Goal: Transaction & Acquisition: Register for event/course

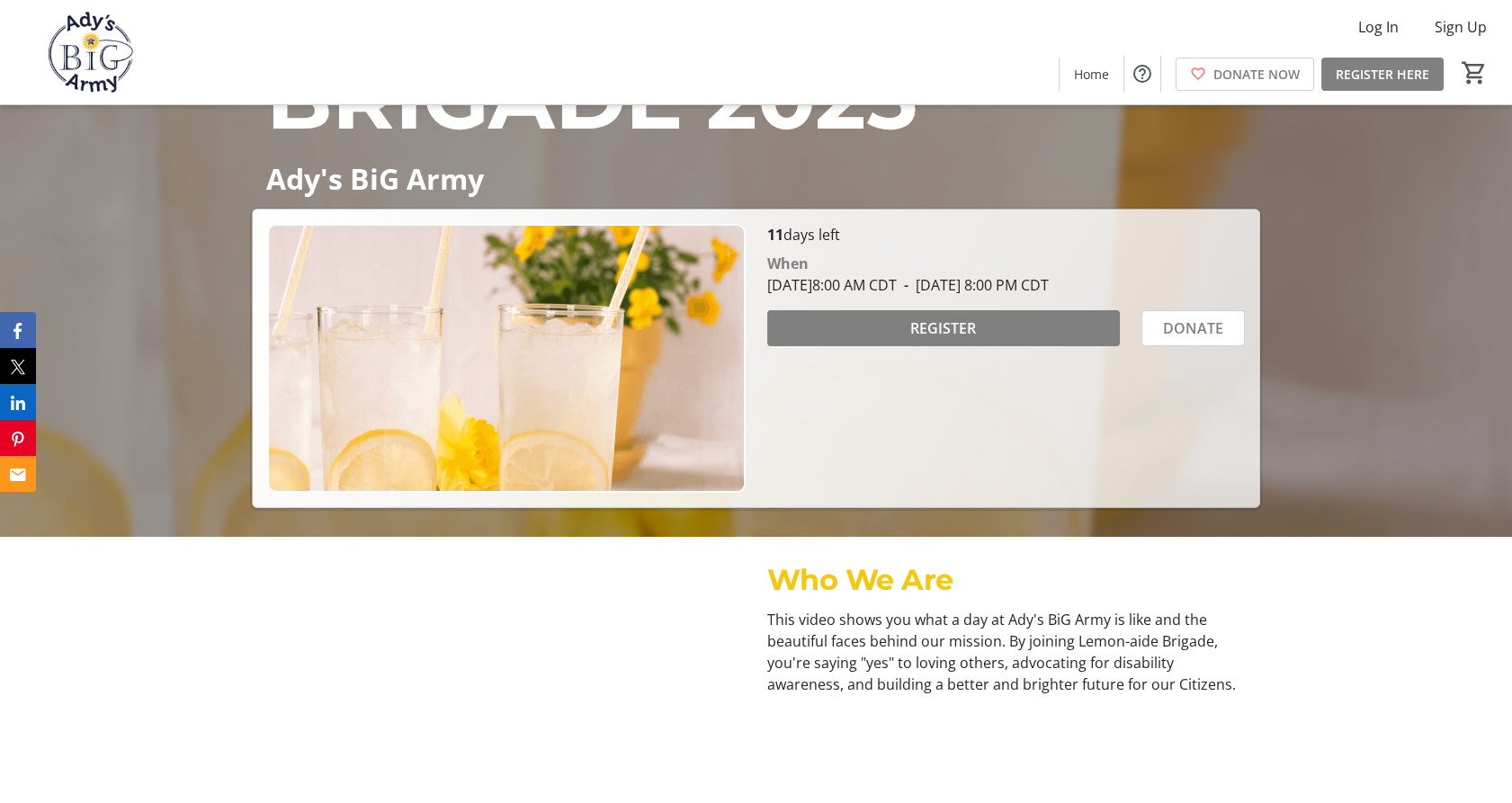
scroll to position [115, 0]
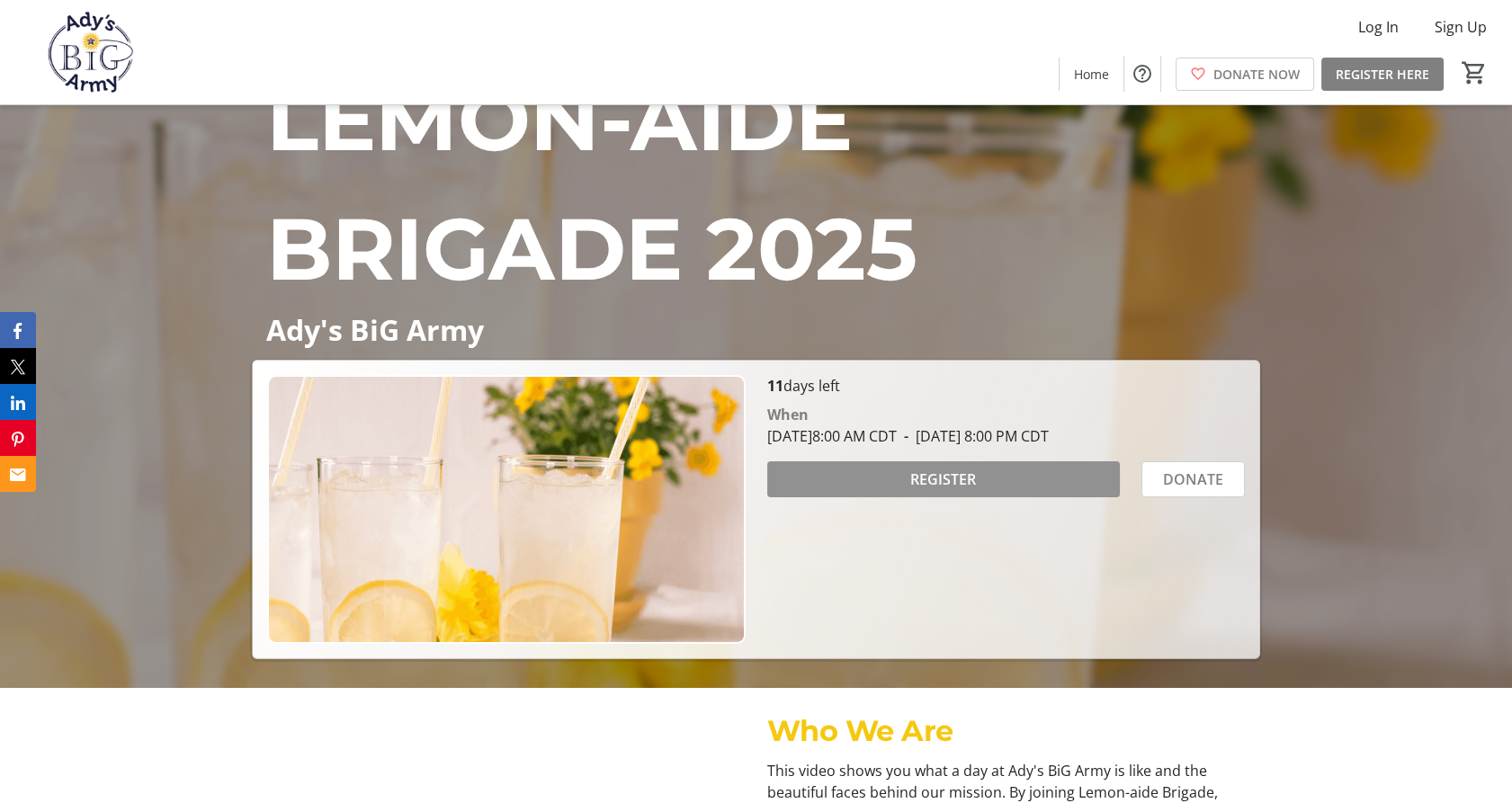
click at [919, 482] on span "REGISTER" at bounding box center [943, 479] width 65 height 22
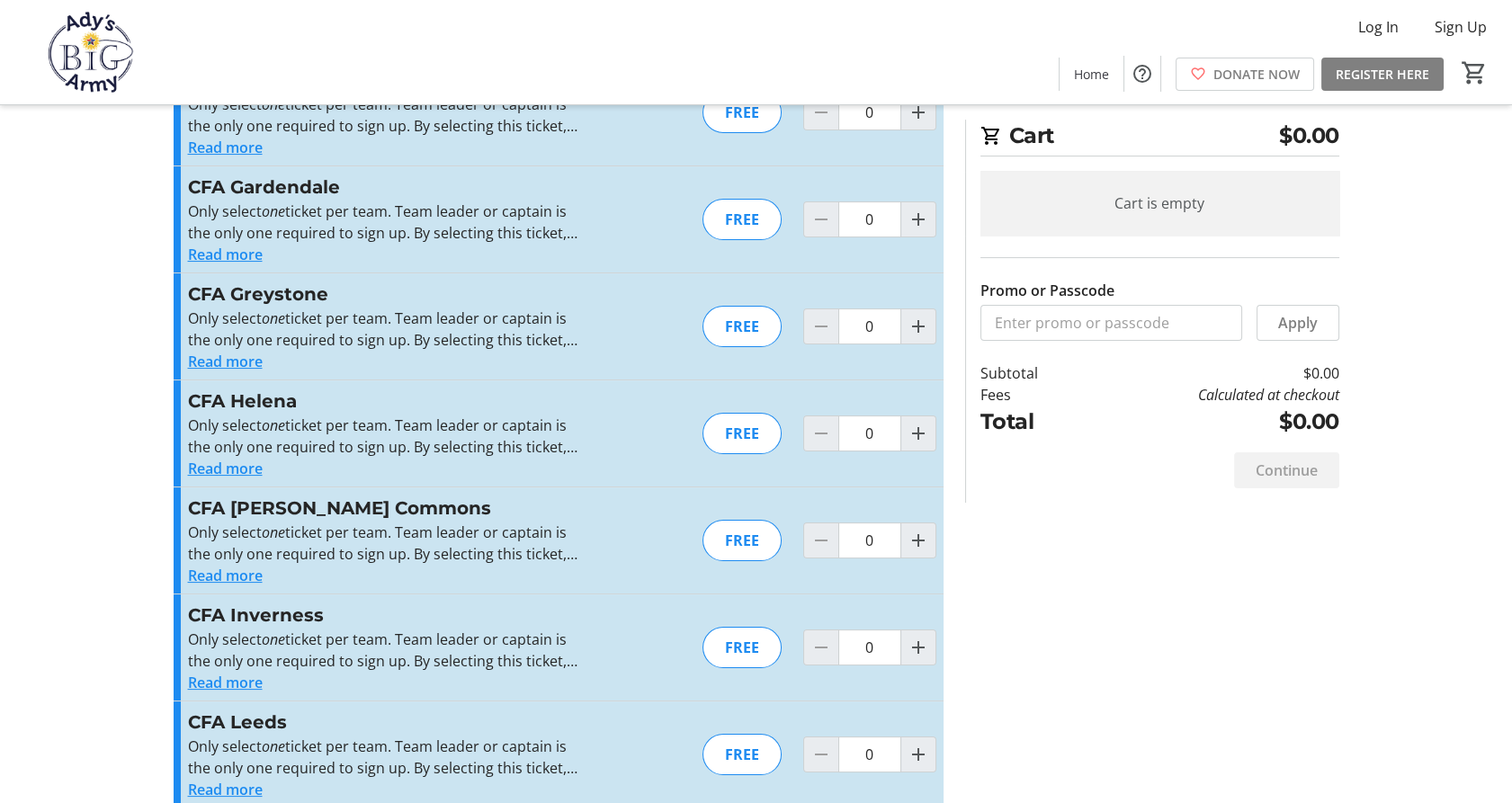
scroll to position [735, 0]
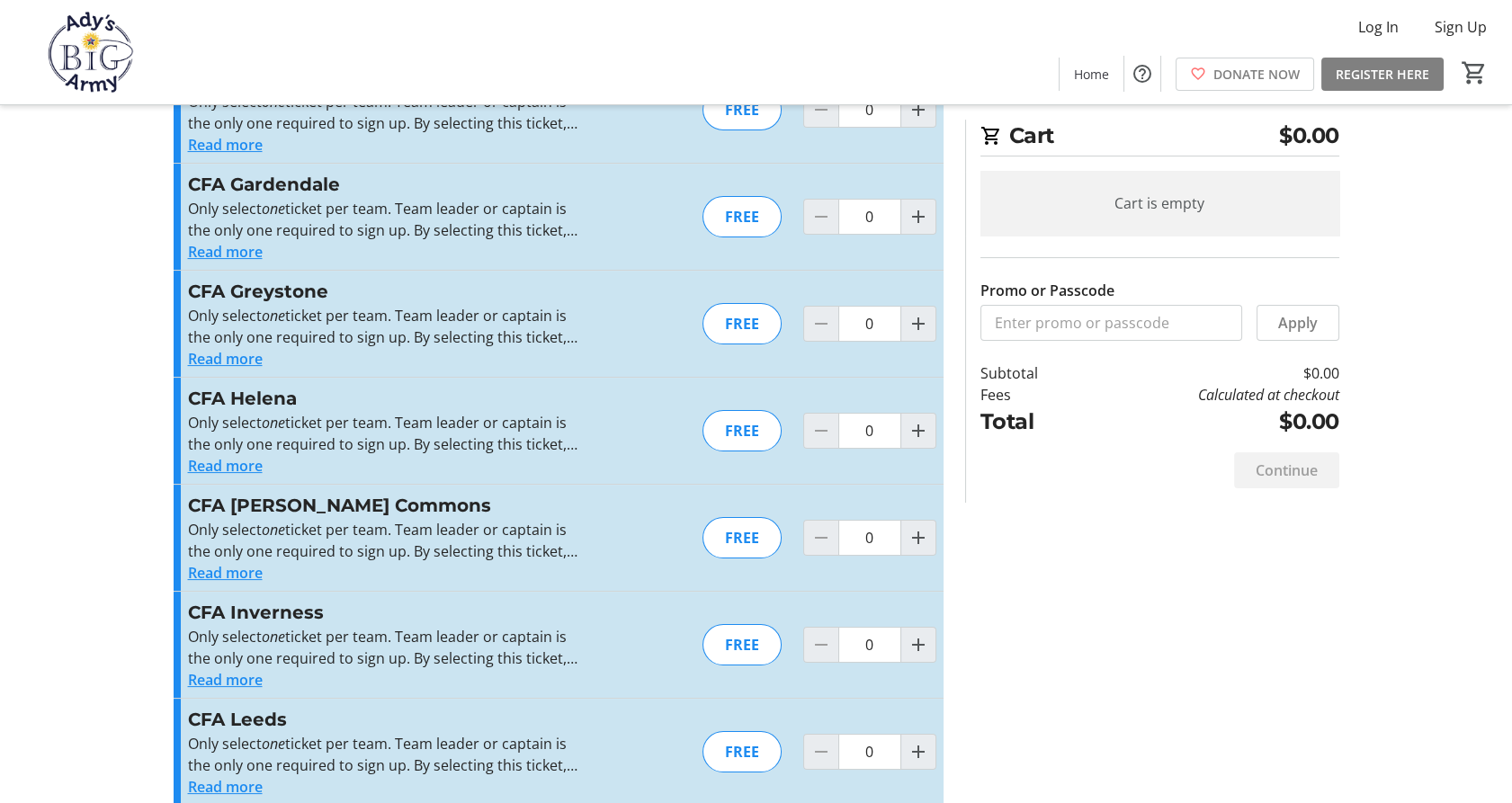
click at [240, 356] on button "Read more" at bounding box center [225, 358] width 74 height 22
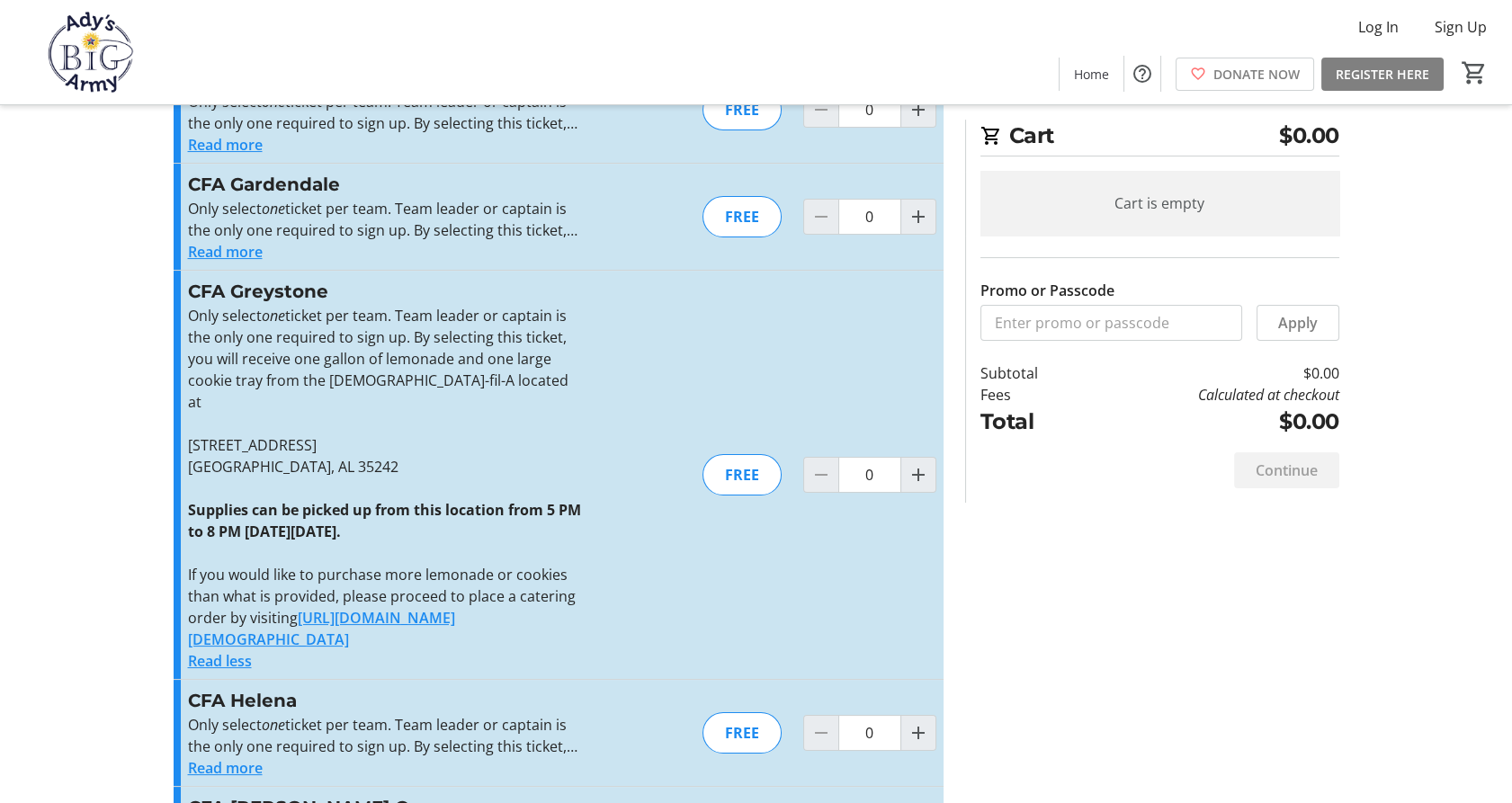
click at [582, 338] on div "CFA Greystone Only select one ticket per team. Team leader or captain is the on…" at bounding box center [557, 474] width 769 height 408
click at [911, 464] on mat-icon "Increment by one" at bounding box center [918, 475] width 22 height 22
type input "1"
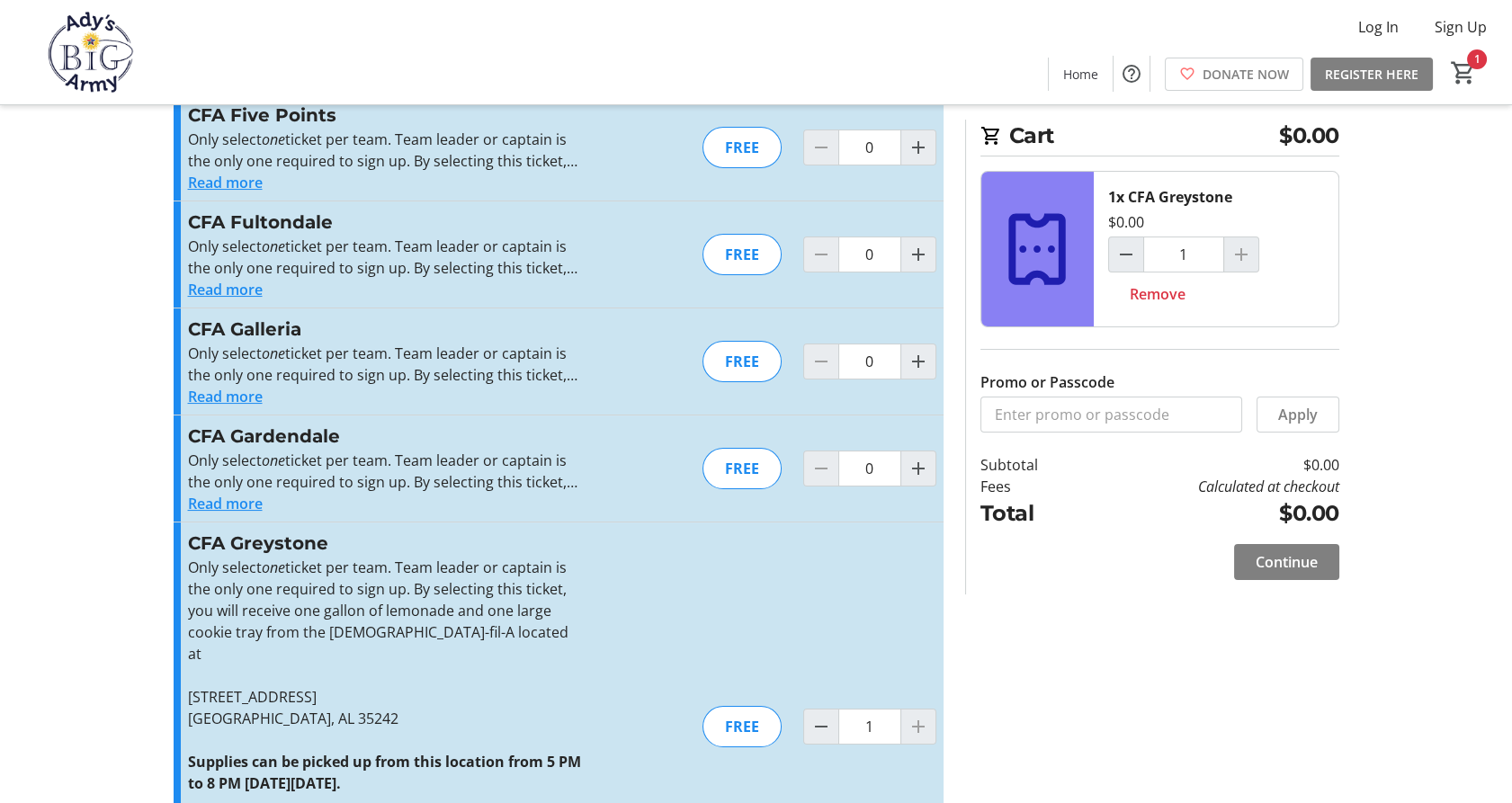
scroll to position [508, 0]
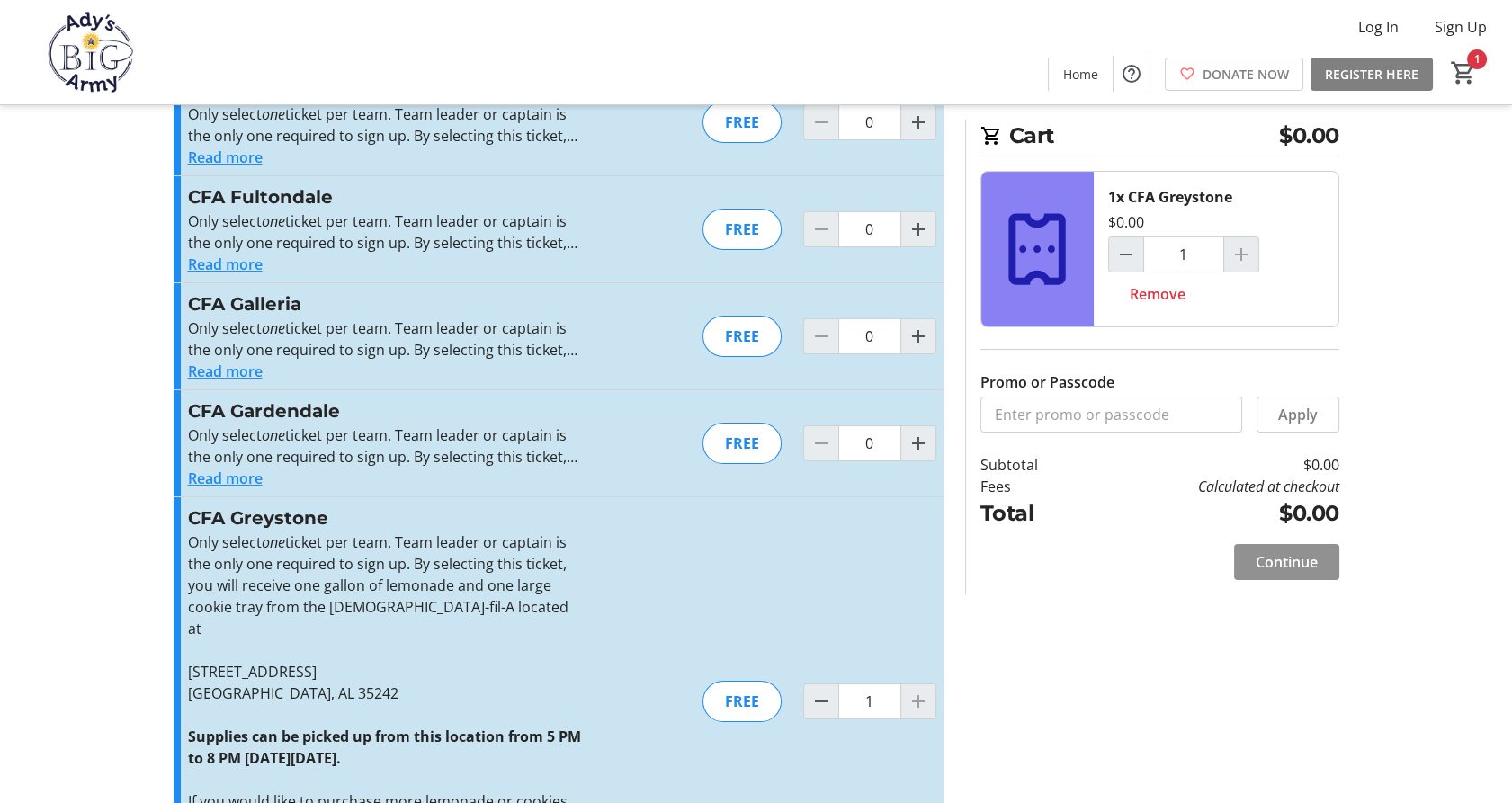
click at [1284, 561] on span "Continue" at bounding box center [1286, 562] width 62 height 22
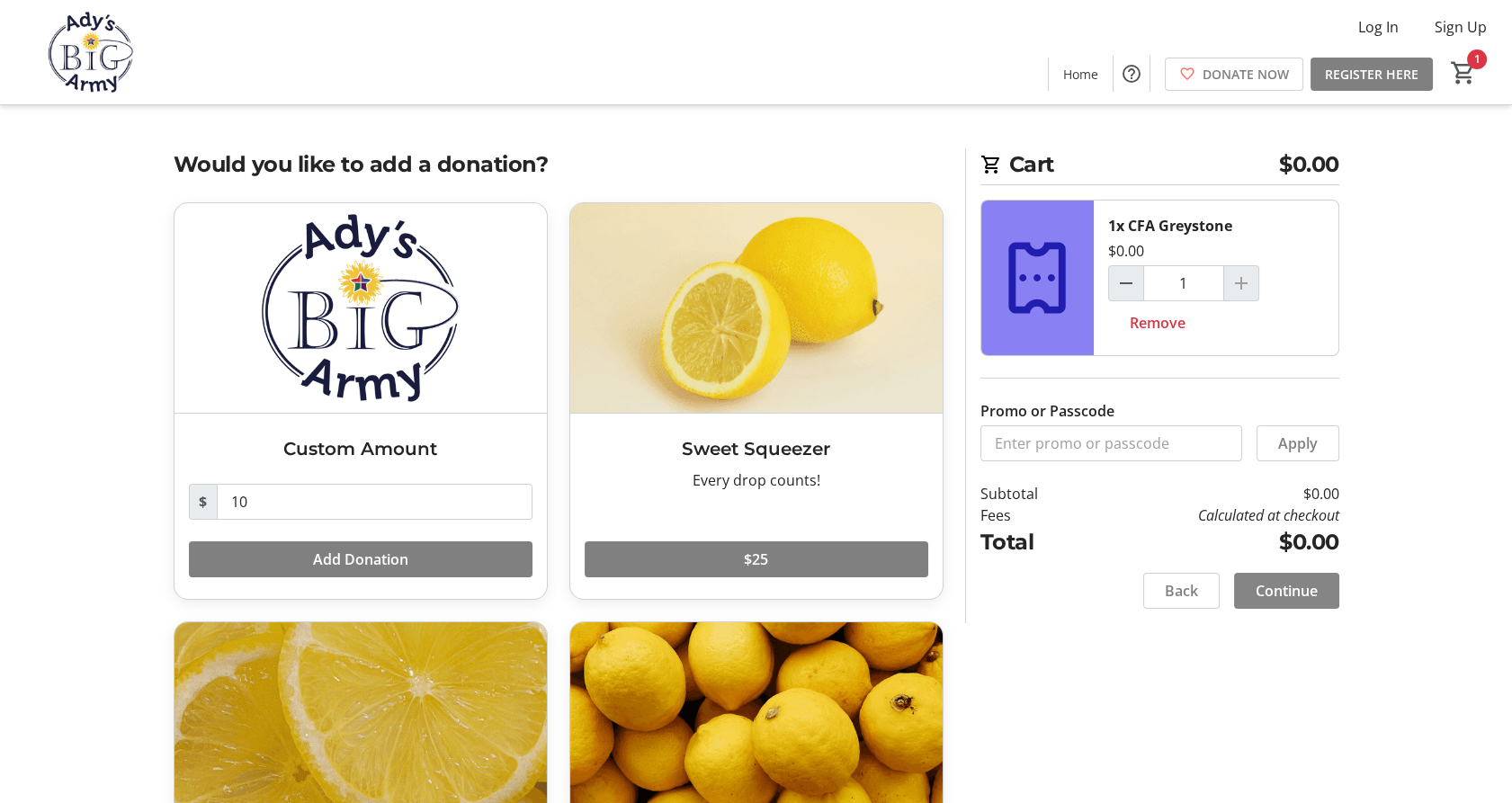
click at [1287, 595] on span "Continue" at bounding box center [1286, 591] width 62 height 22
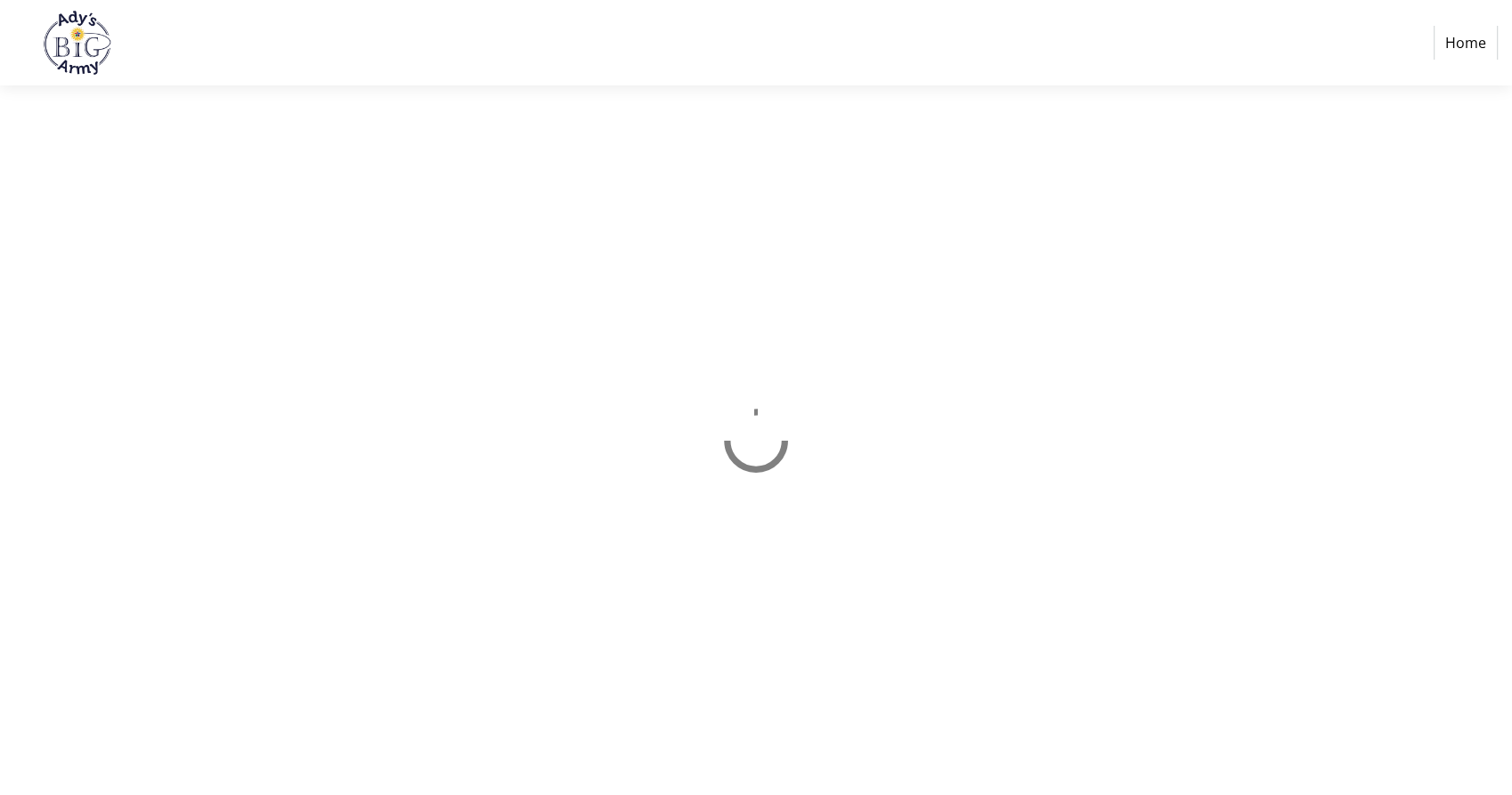
select select "US"
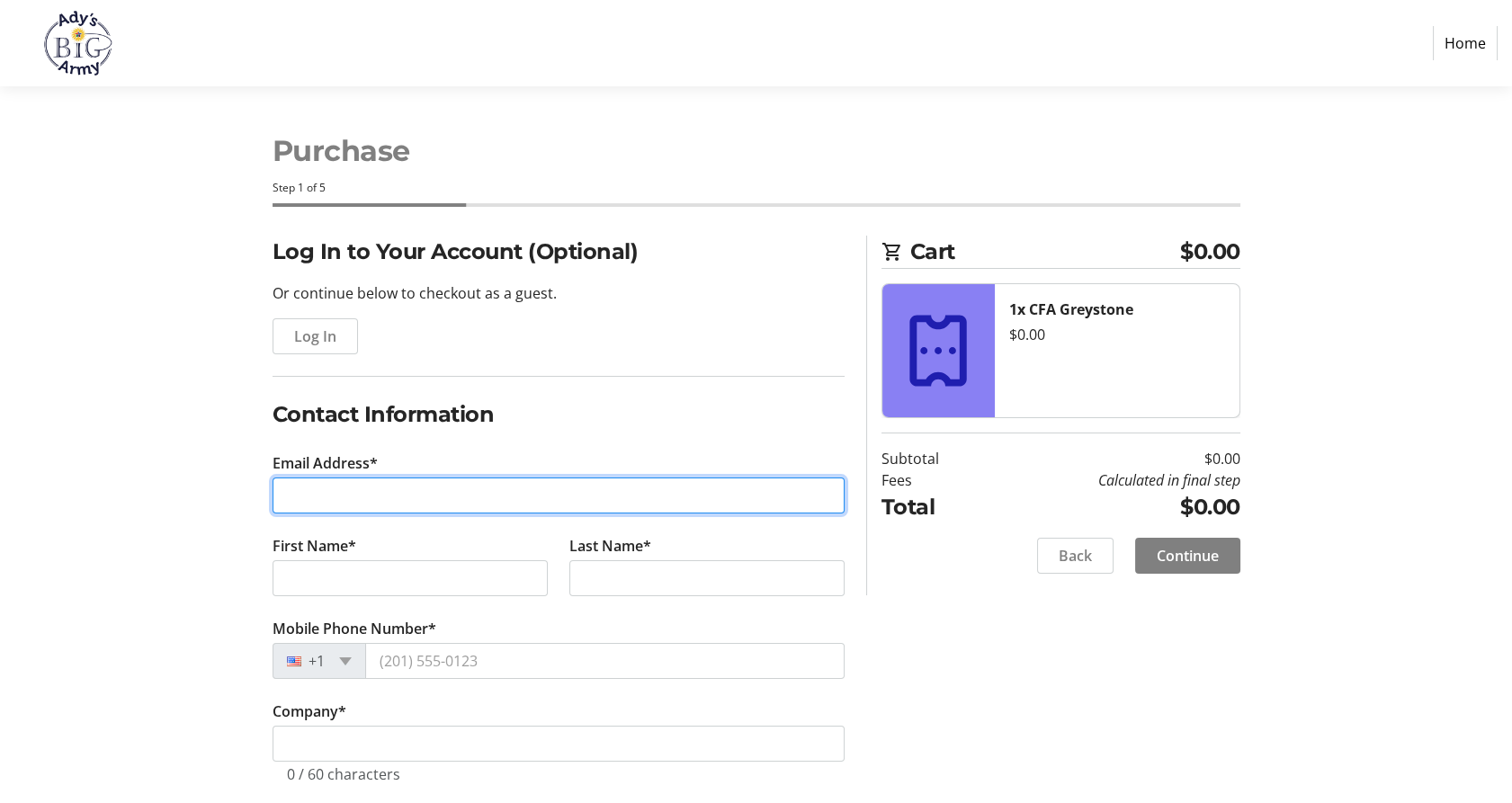
click at [318, 495] on input "Email Address*" at bounding box center [558, 495] width 572 height 36
type input "[EMAIL_ADDRESS][DOMAIN_NAME]"
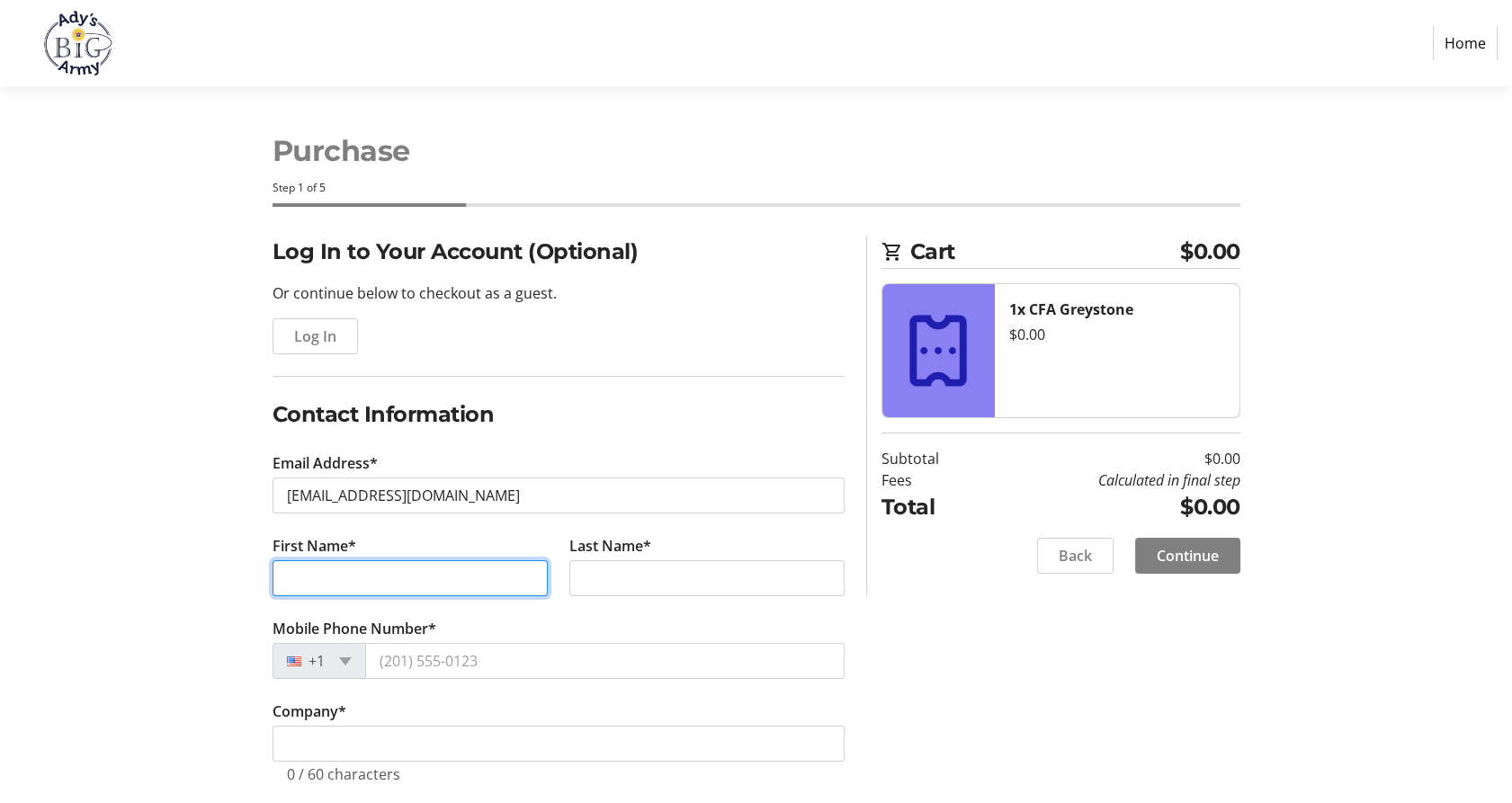
type input "[PERSON_NAME]"
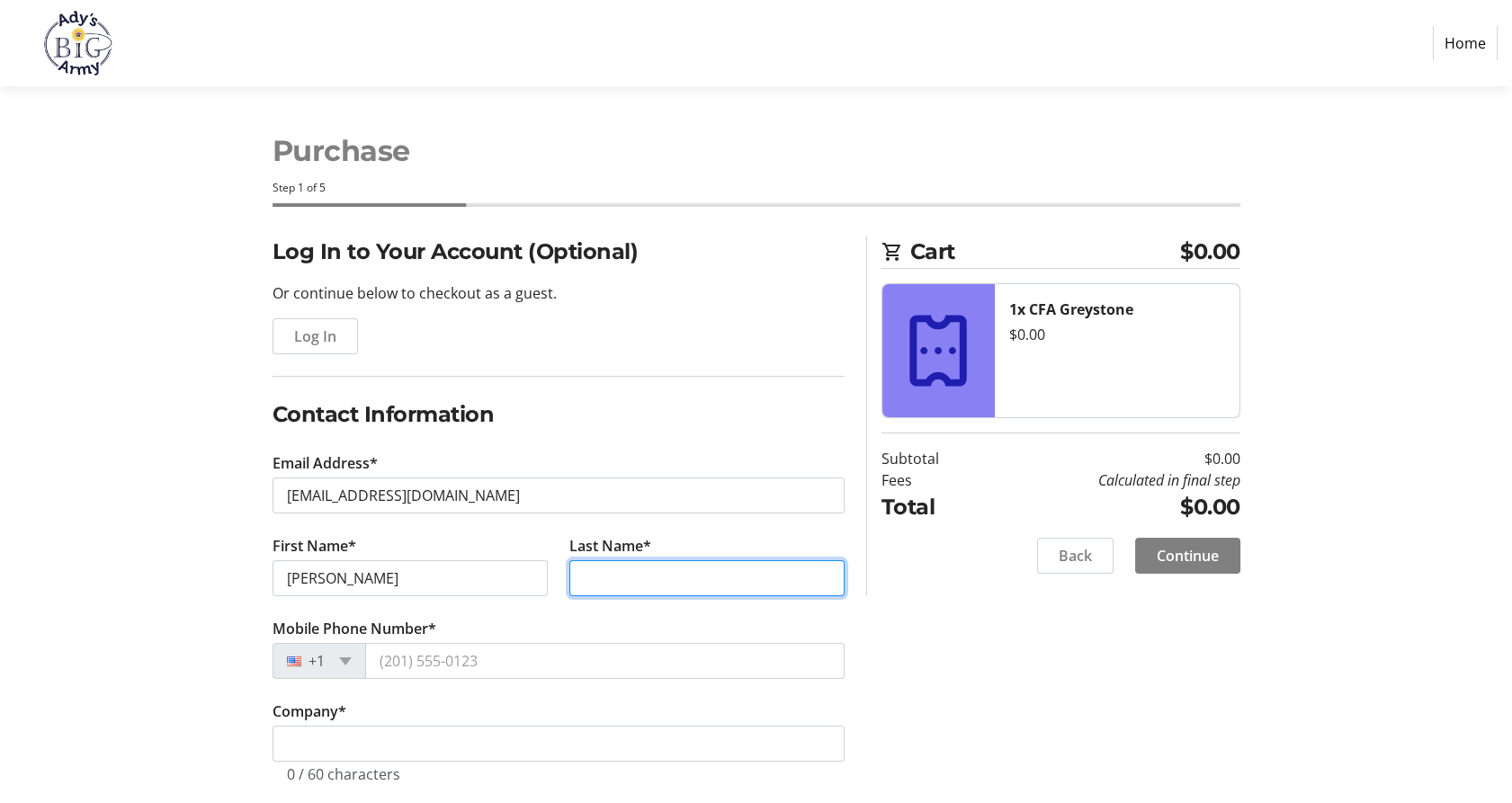
type input "[PERSON_NAME]"
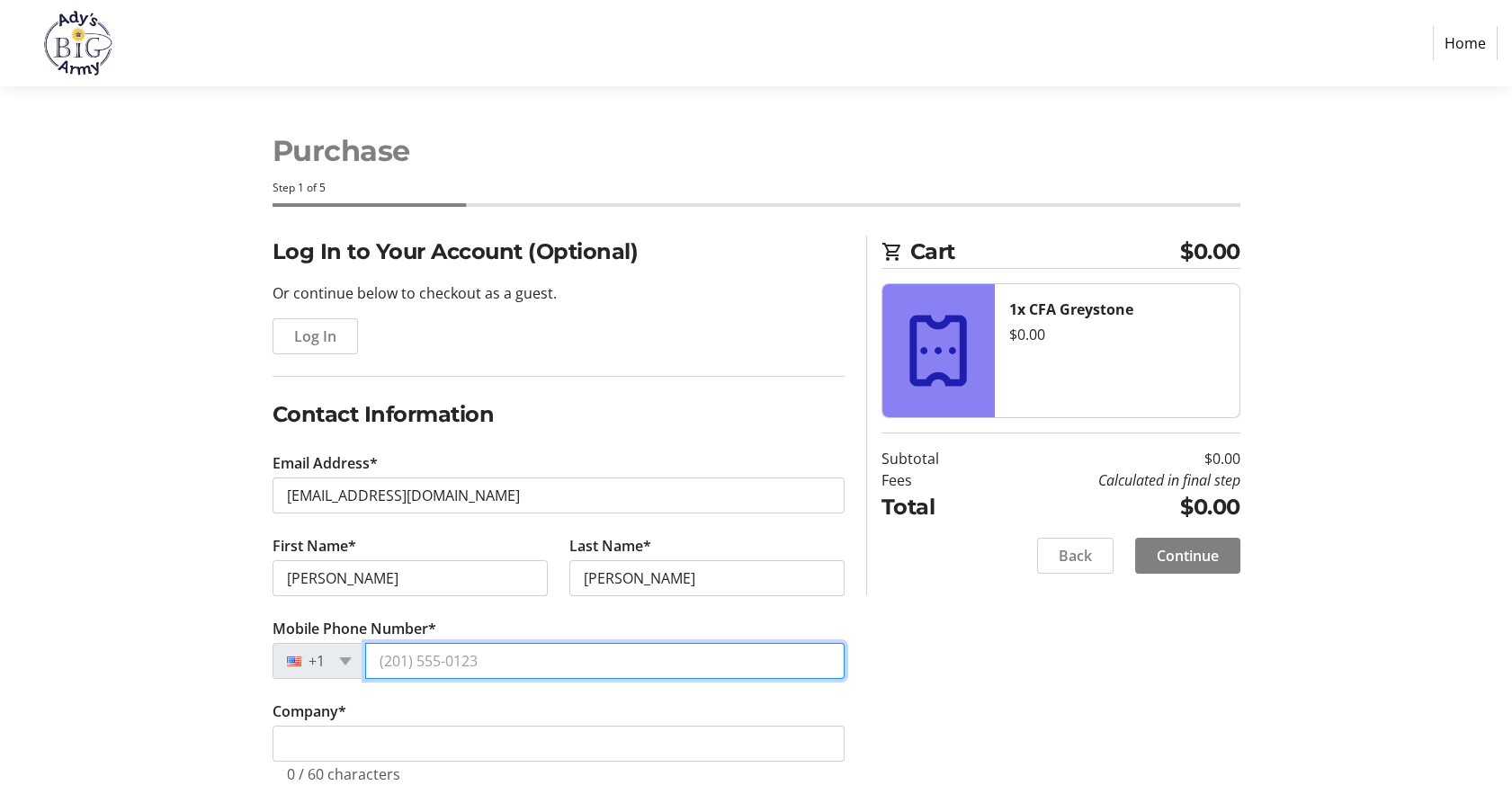
type input "[PHONE_NUMBER]"
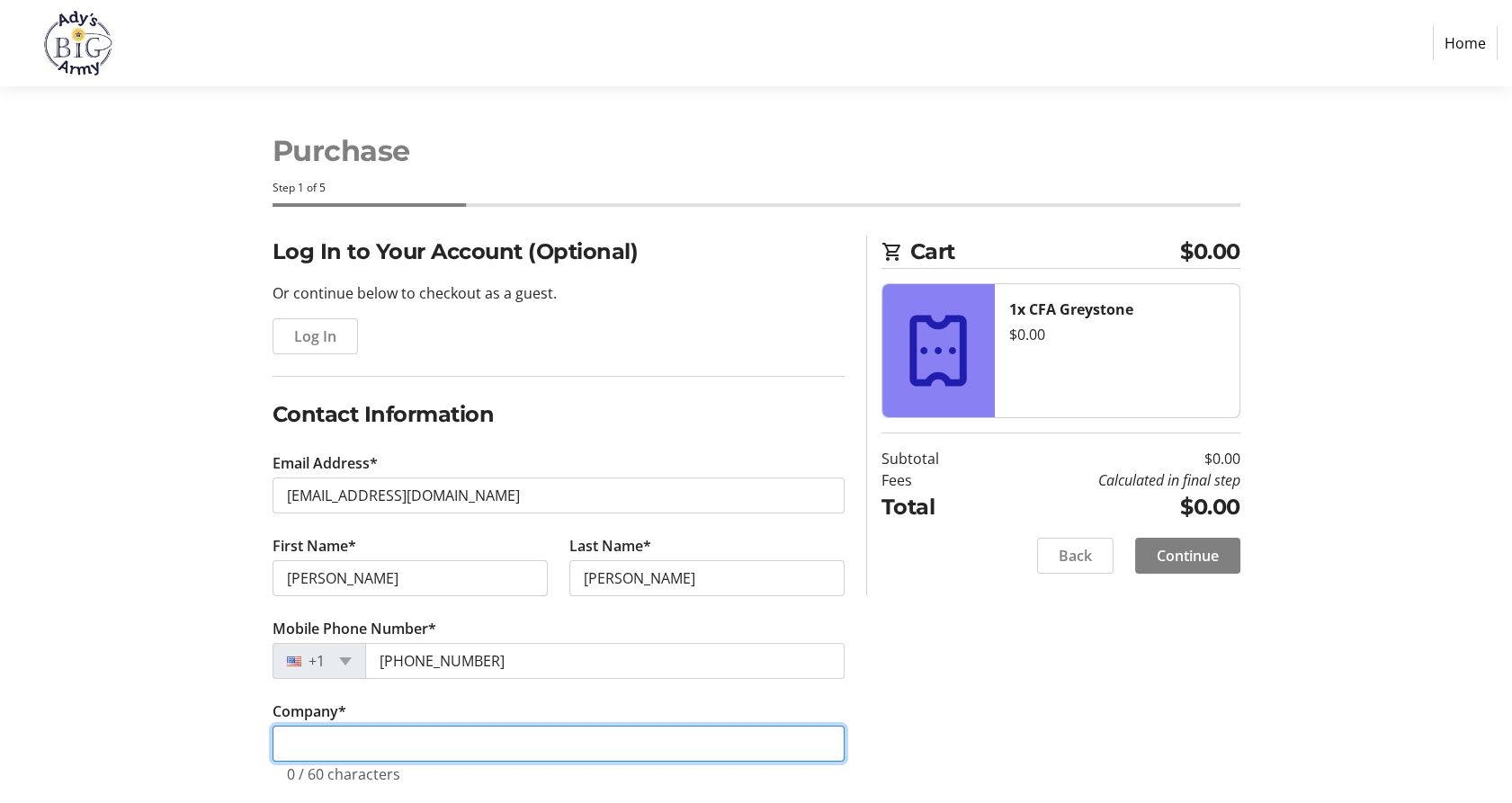
type input "262-85-5554"
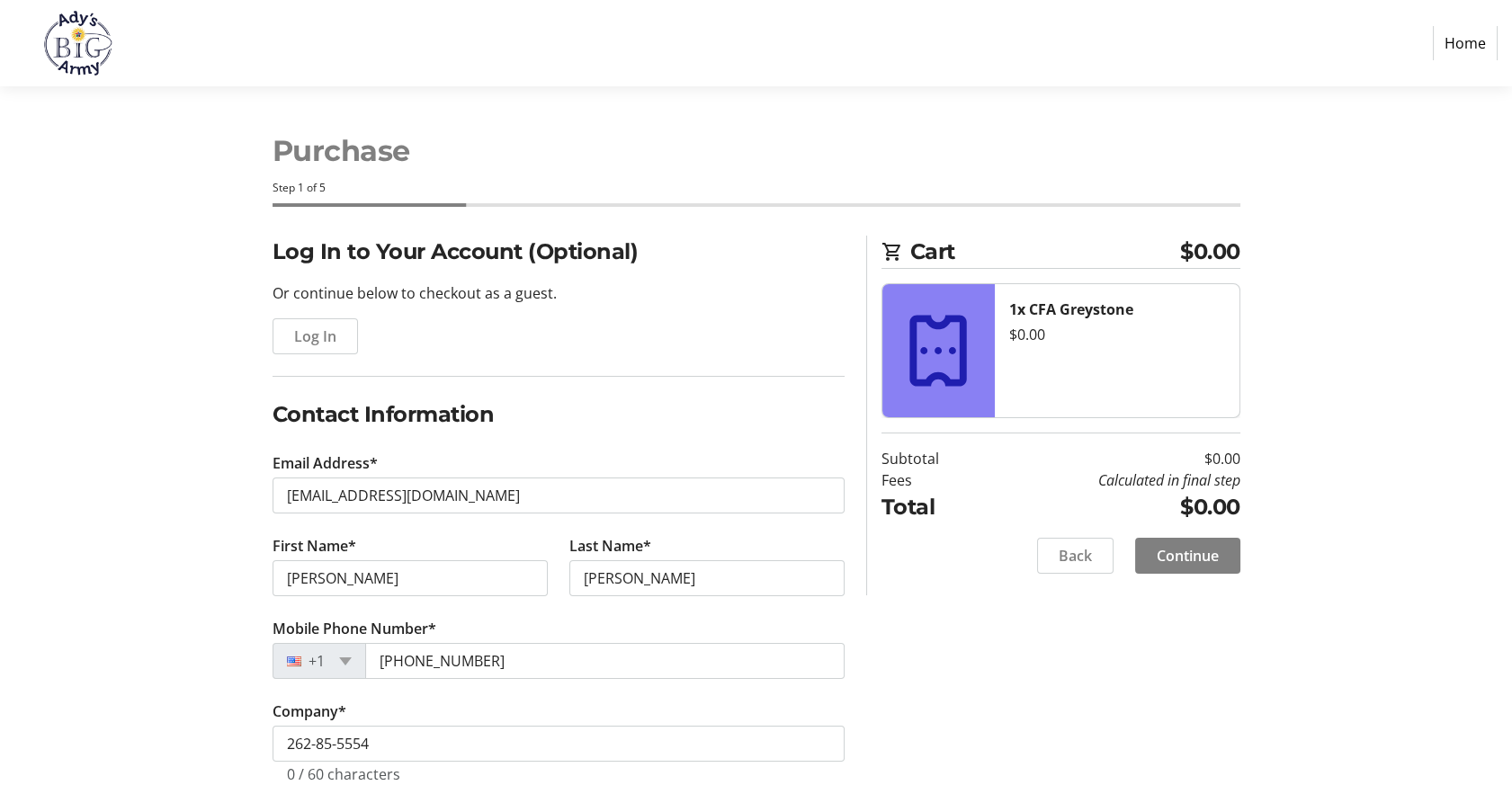
type input "[STREET_ADDRESS][PERSON_NAME]"
type input "[PERSON_NAME] Drive"
type input "[GEOGRAPHIC_DATA]"
select select "AL"
type input "35242"
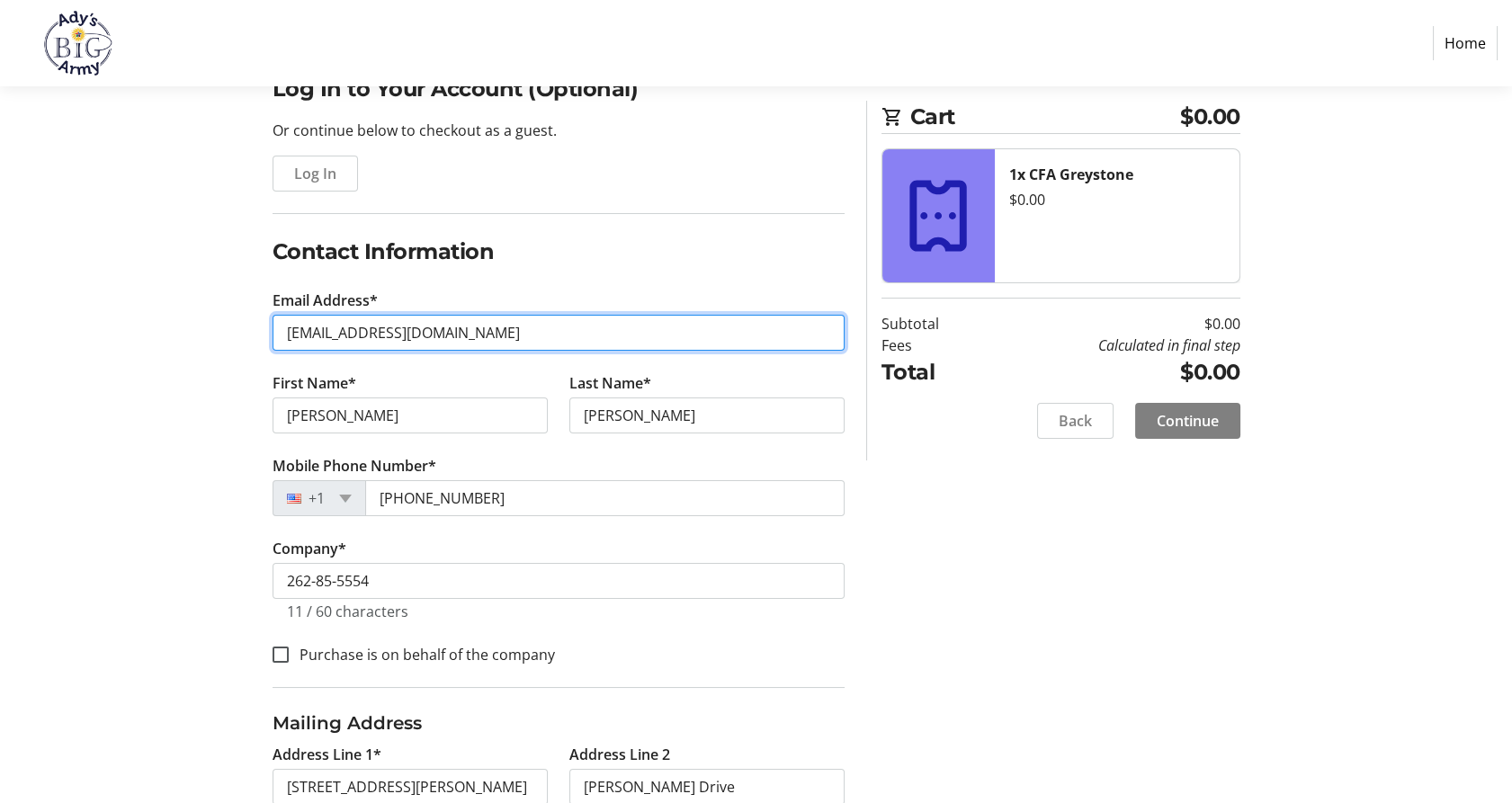
scroll to position [192, 0]
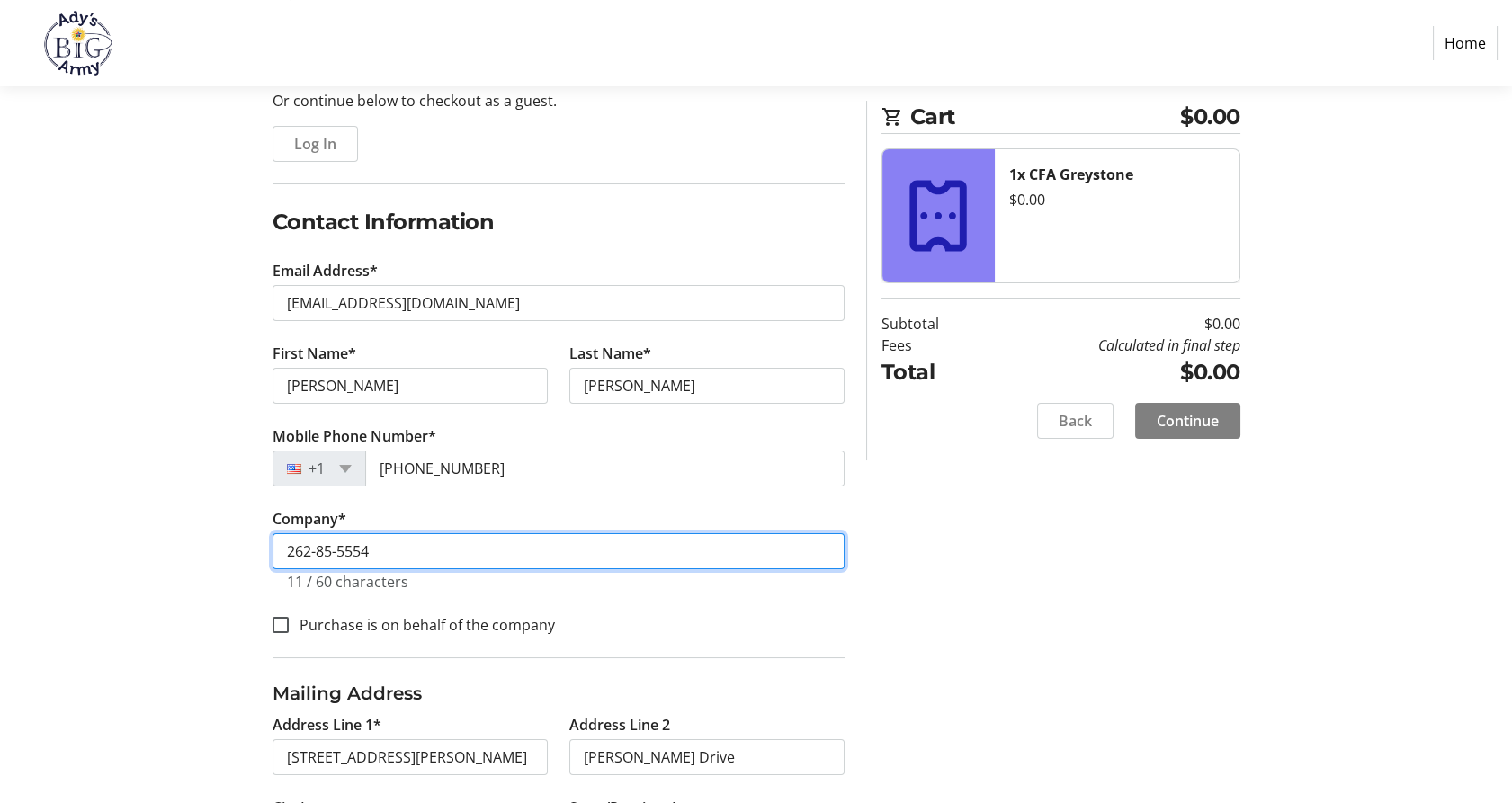
click at [396, 553] on input "262-85-5554" at bounding box center [558, 552] width 572 height 36
type input "2"
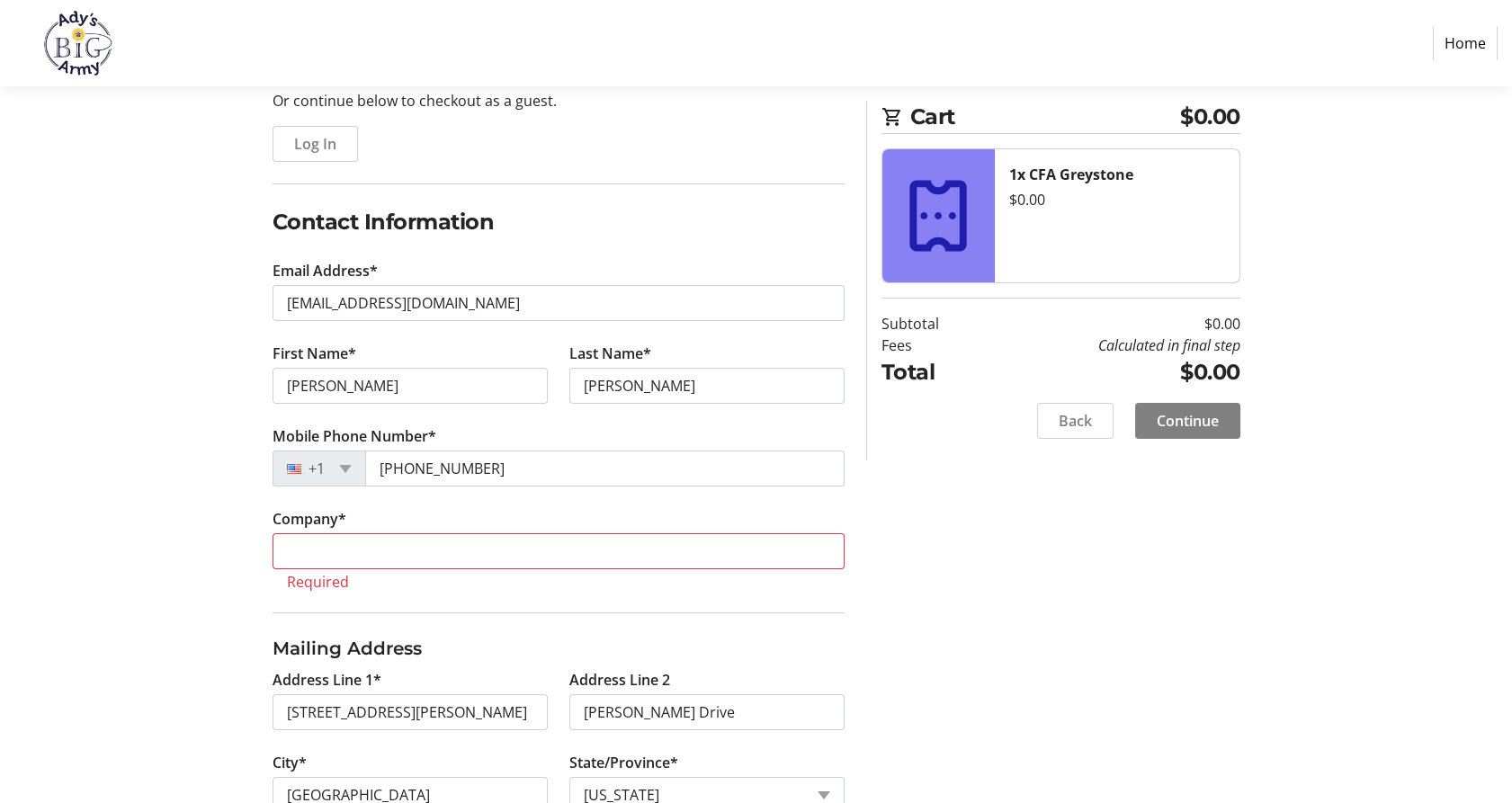
click at [1236, 667] on div "Log In to Your Account (Optional) Or continue below to checkout as a guest. Log…" at bounding box center [756, 491] width 1187 height 896
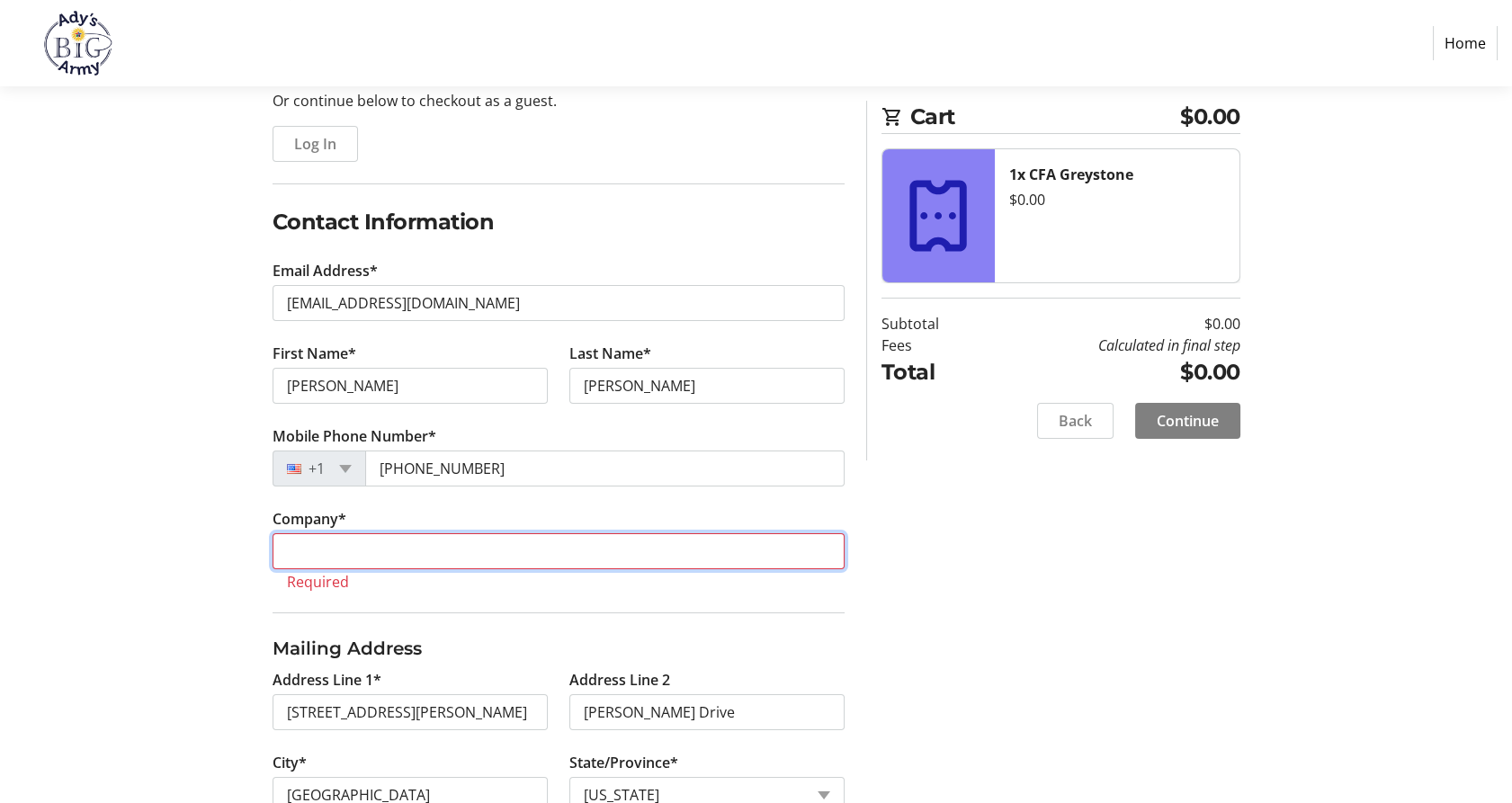
click at [351, 552] on input "Company *" at bounding box center [558, 552] width 572 height 36
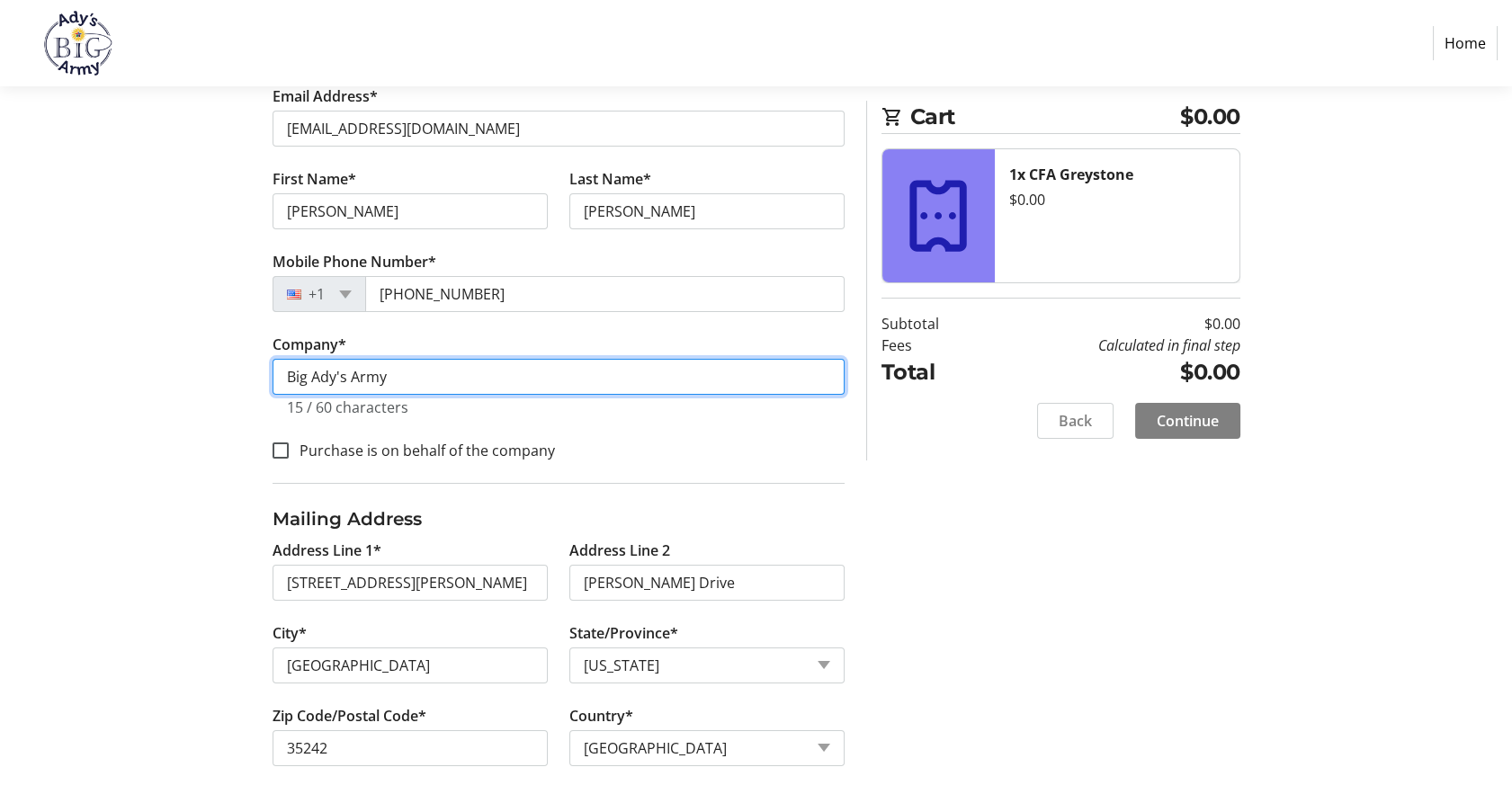
scroll to position [370, 0]
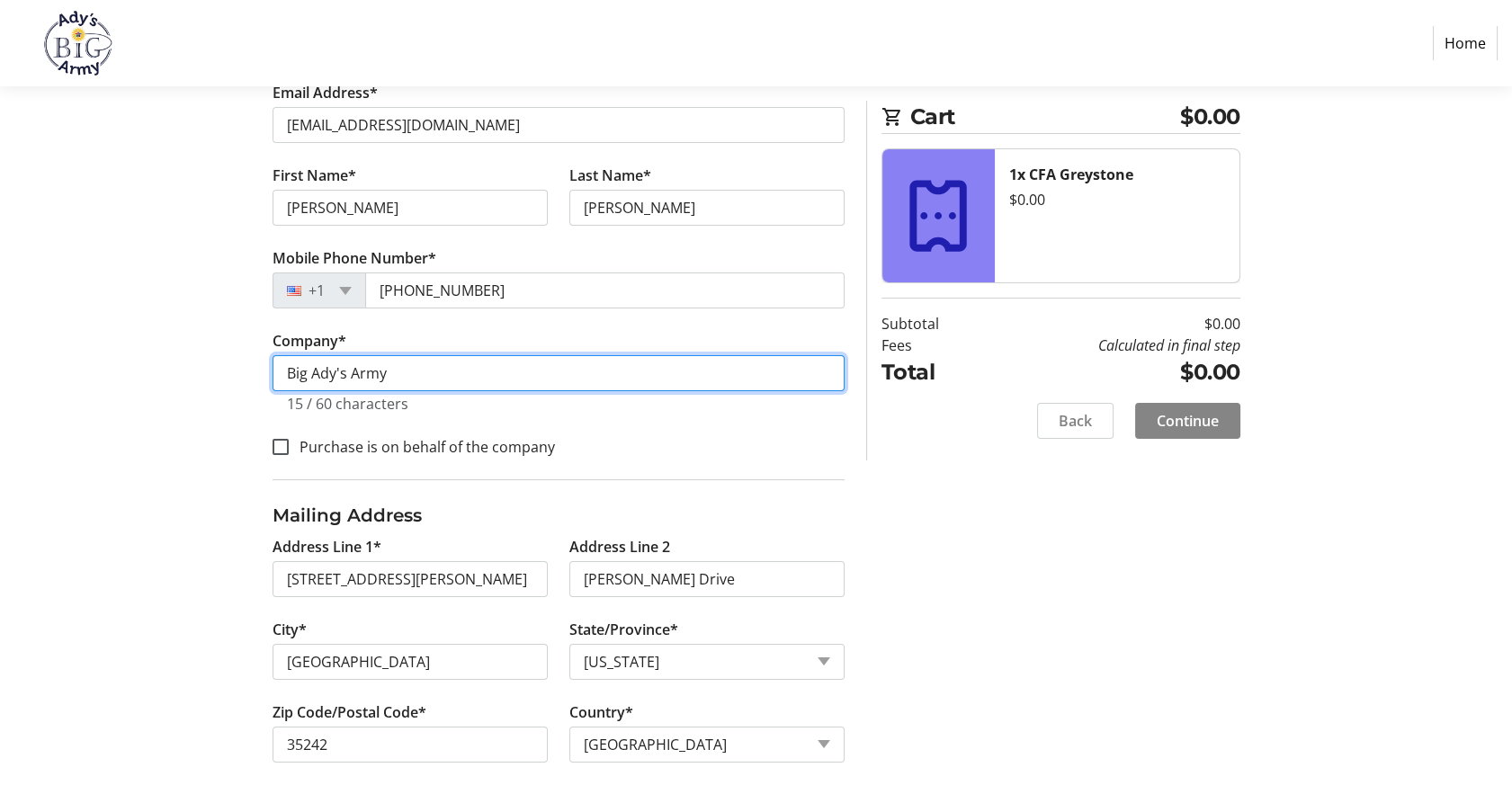
type input "Big Ady's Army"
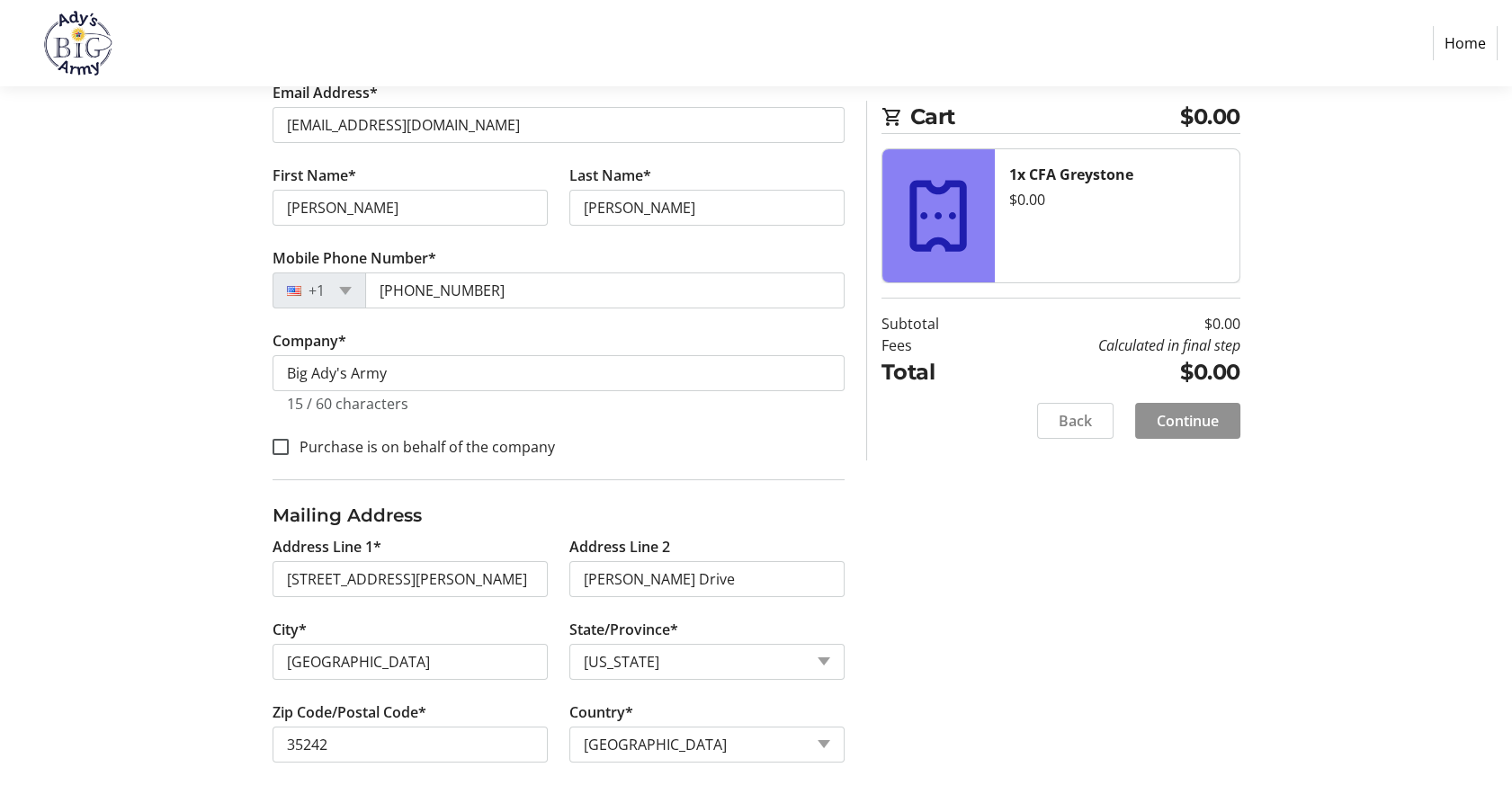
click at [1192, 421] on span "Continue" at bounding box center [1187, 421] width 62 height 22
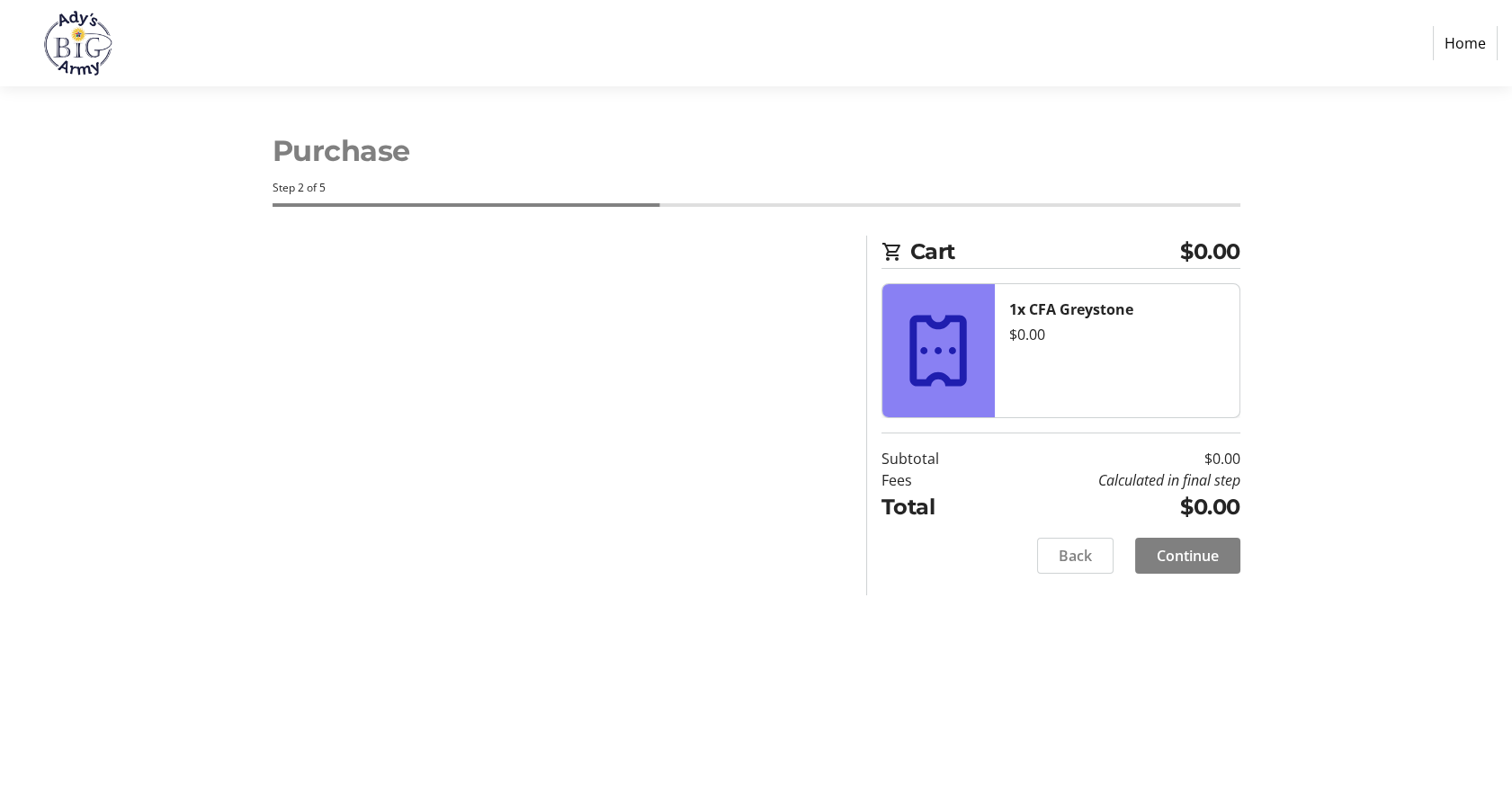
scroll to position [0, 0]
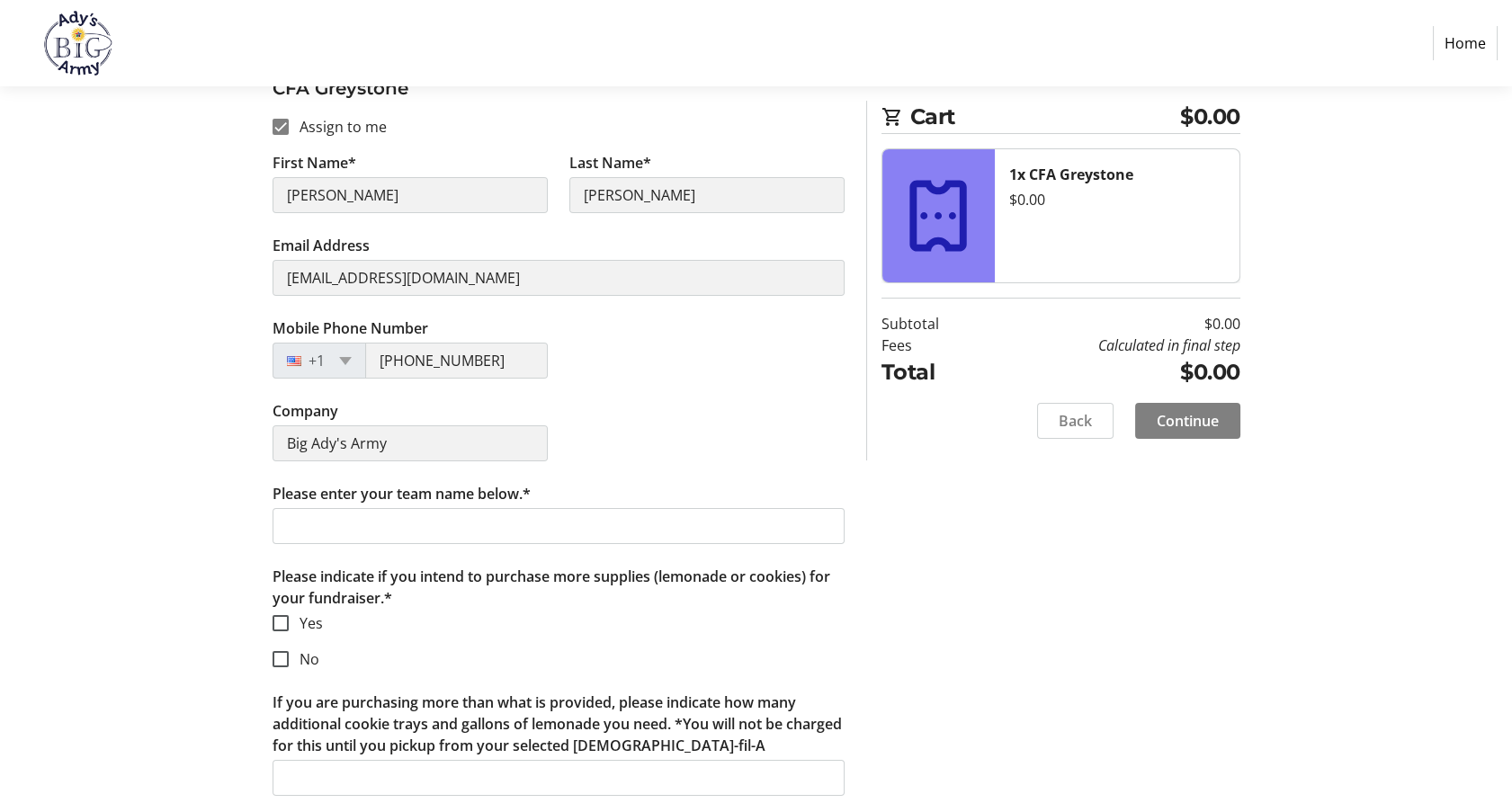
scroll to position [286, 0]
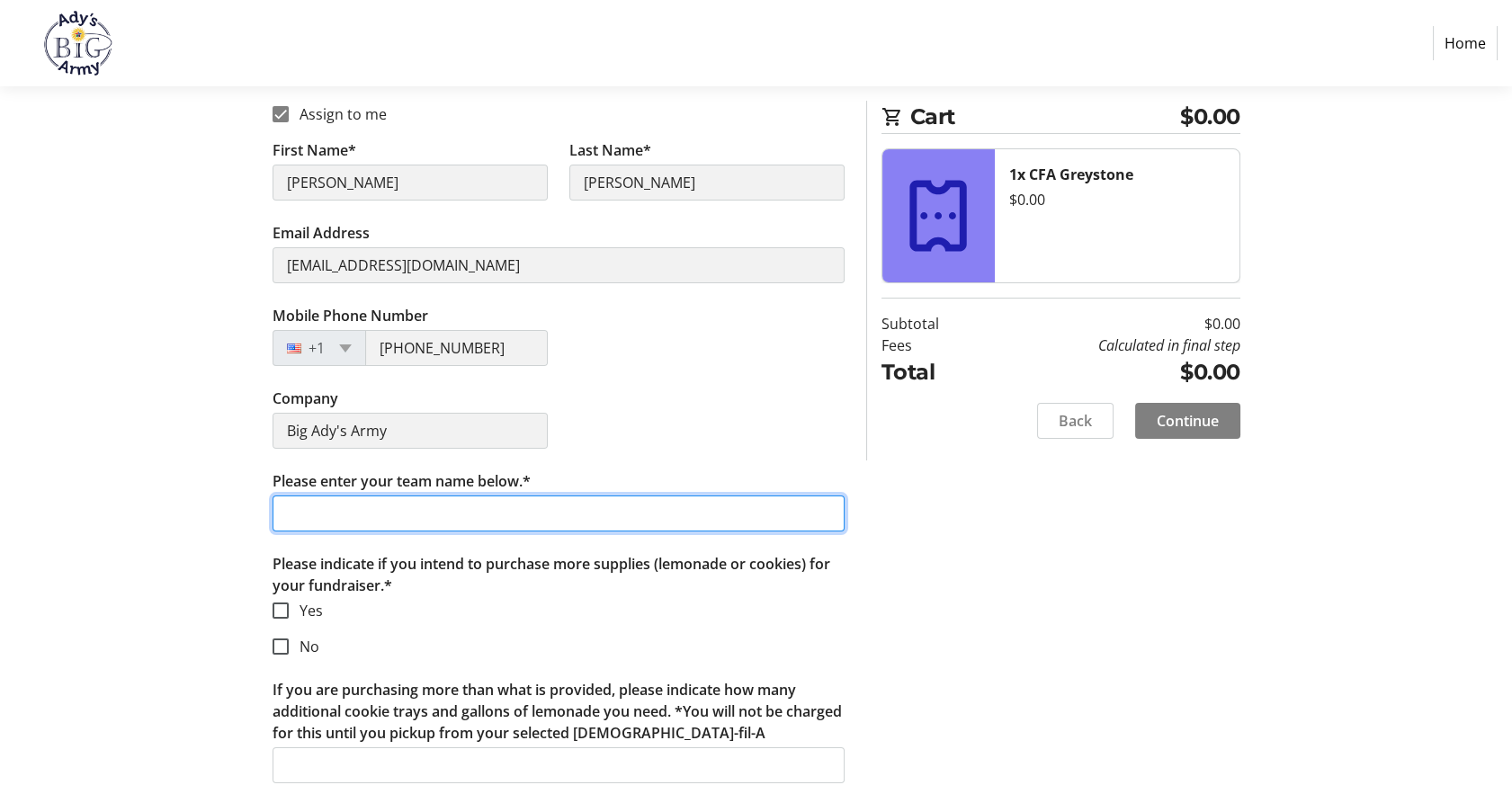
click at [300, 521] on input "Please enter your team name below.*" at bounding box center [558, 513] width 572 height 36
click at [306, 508] on input "Please enter your team name below.*" at bounding box center [558, 513] width 572 height 36
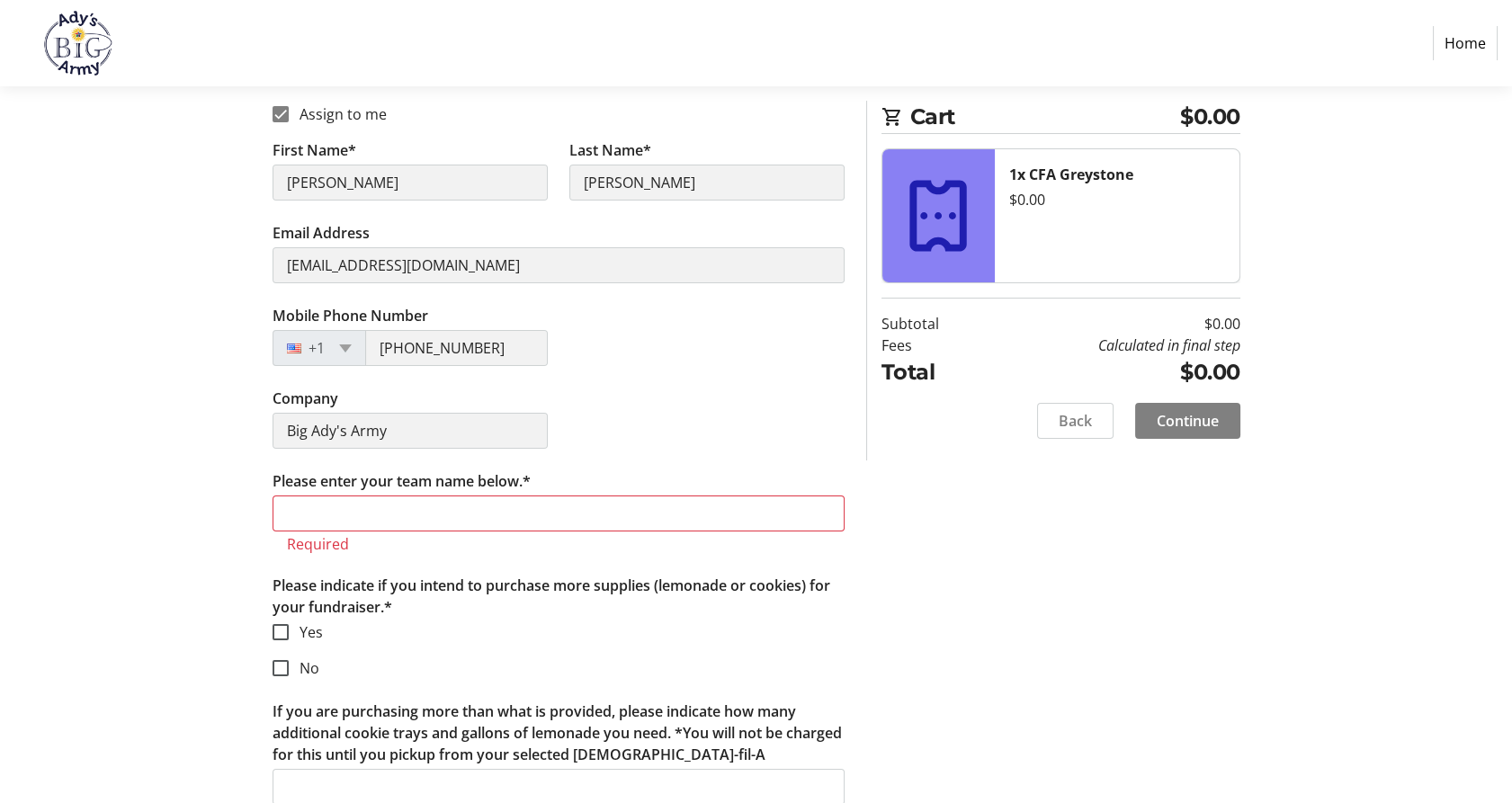
click at [62, 590] on section "Purchase Step 2 of 5 Cart $0.00 1x CFA Greystone $0.00 Subtotal $0.00 Fees Calc…" at bounding box center [756, 313] width 1512 height 1026
click at [299, 511] on input "Please enter your team name below.*" at bounding box center [558, 513] width 572 height 36
click at [278, 631] on input "Yes" at bounding box center [280, 632] width 16 height 16
checkbox input "true"
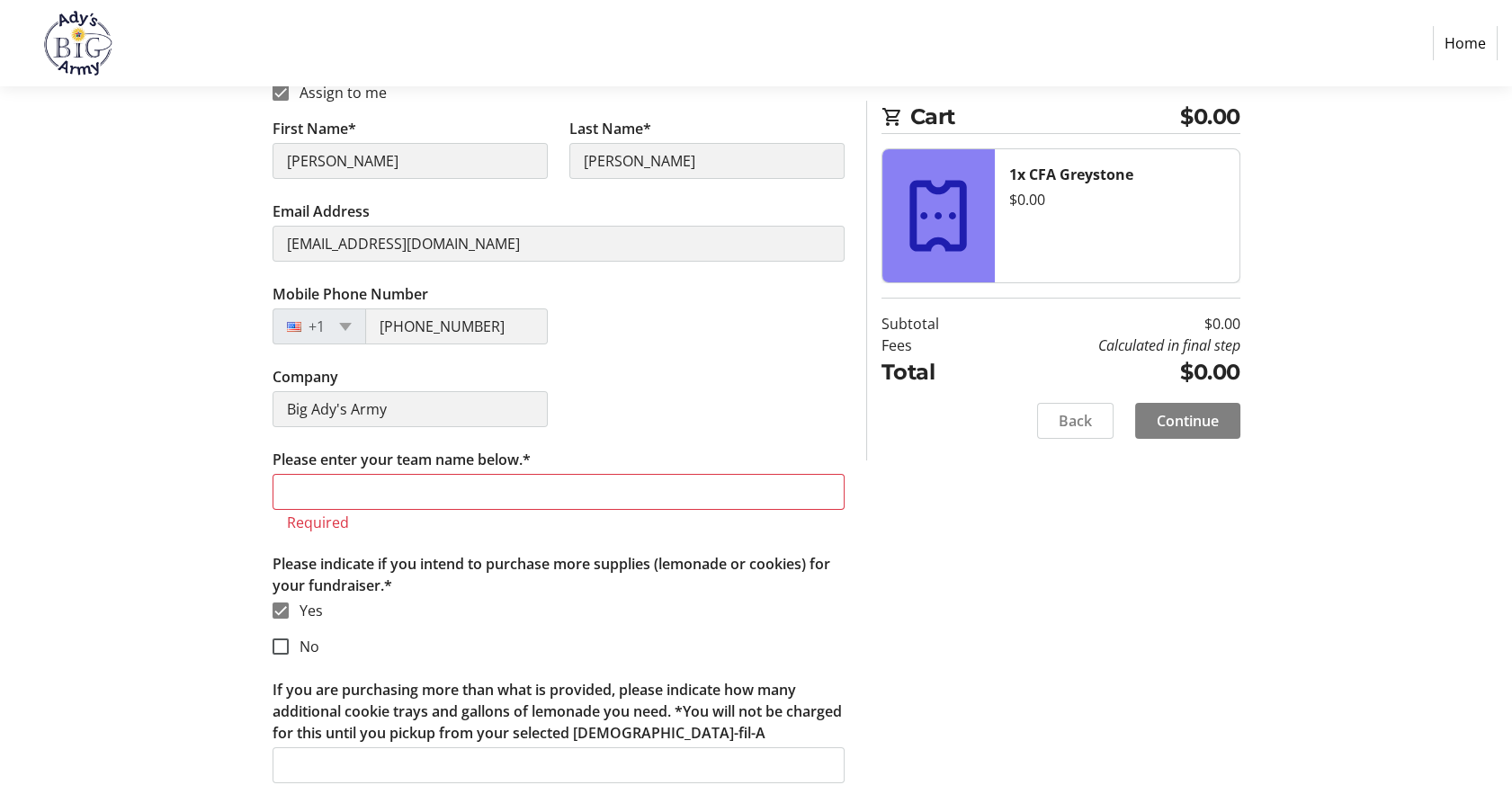
drag, startPoint x: 331, startPoint y: 758, endPoint x: 145, endPoint y: 538, distance: 288.1
click at [145, 538] on section "Purchase Step 2 of 5 Cart $0.00 1x CFA Greystone $0.00 Subtotal $0.00 Fees Calc…" at bounding box center [756, 292] width 1512 height 1026
click at [309, 483] on input "Please enter your team name below.*" at bounding box center [558, 492] width 572 height 36
click at [103, 372] on section "Purchase Step 2 of 5 Cart $0.00 1x CFA Greystone $0.00 Subtotal $0.00 Fees Calc…" at bounding box center [756, 292] width 1512 height 1026
click at [303, 493] on input "Please enter your team name below.*" at bounding box center [558, 492] width 572 height 36
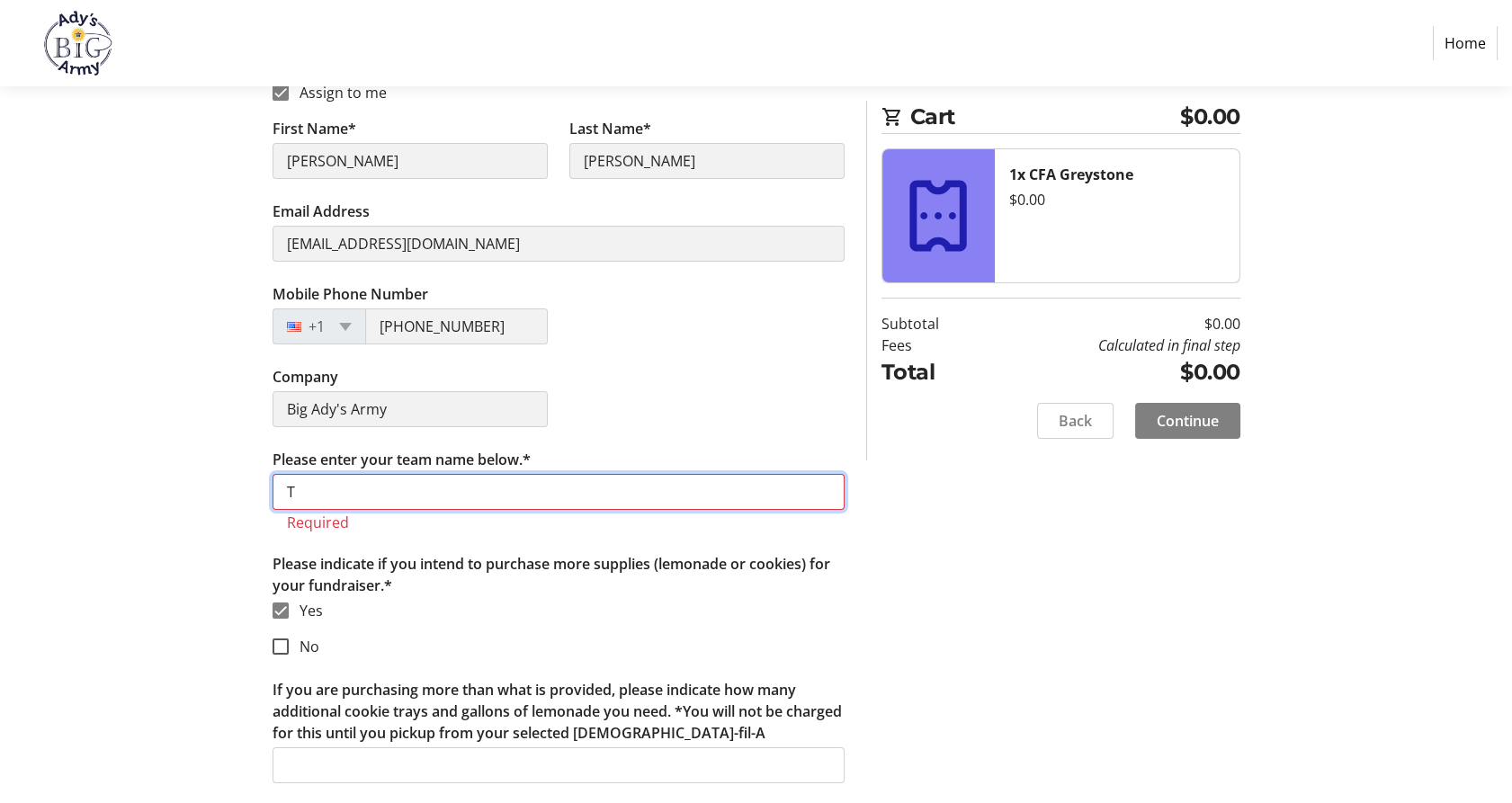
scroll to position [286, 0]
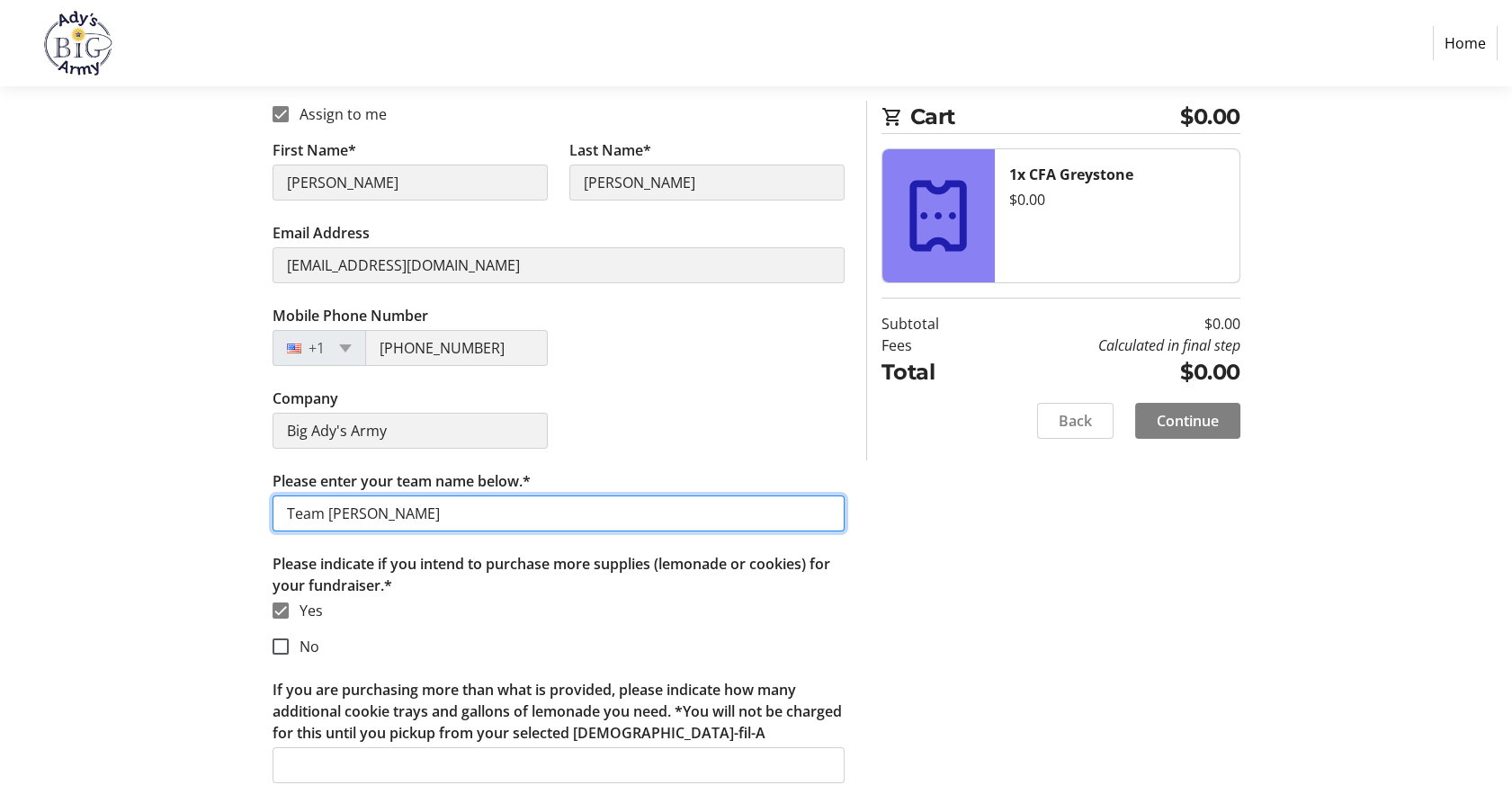
type input "Team [PERSON_NAME]"
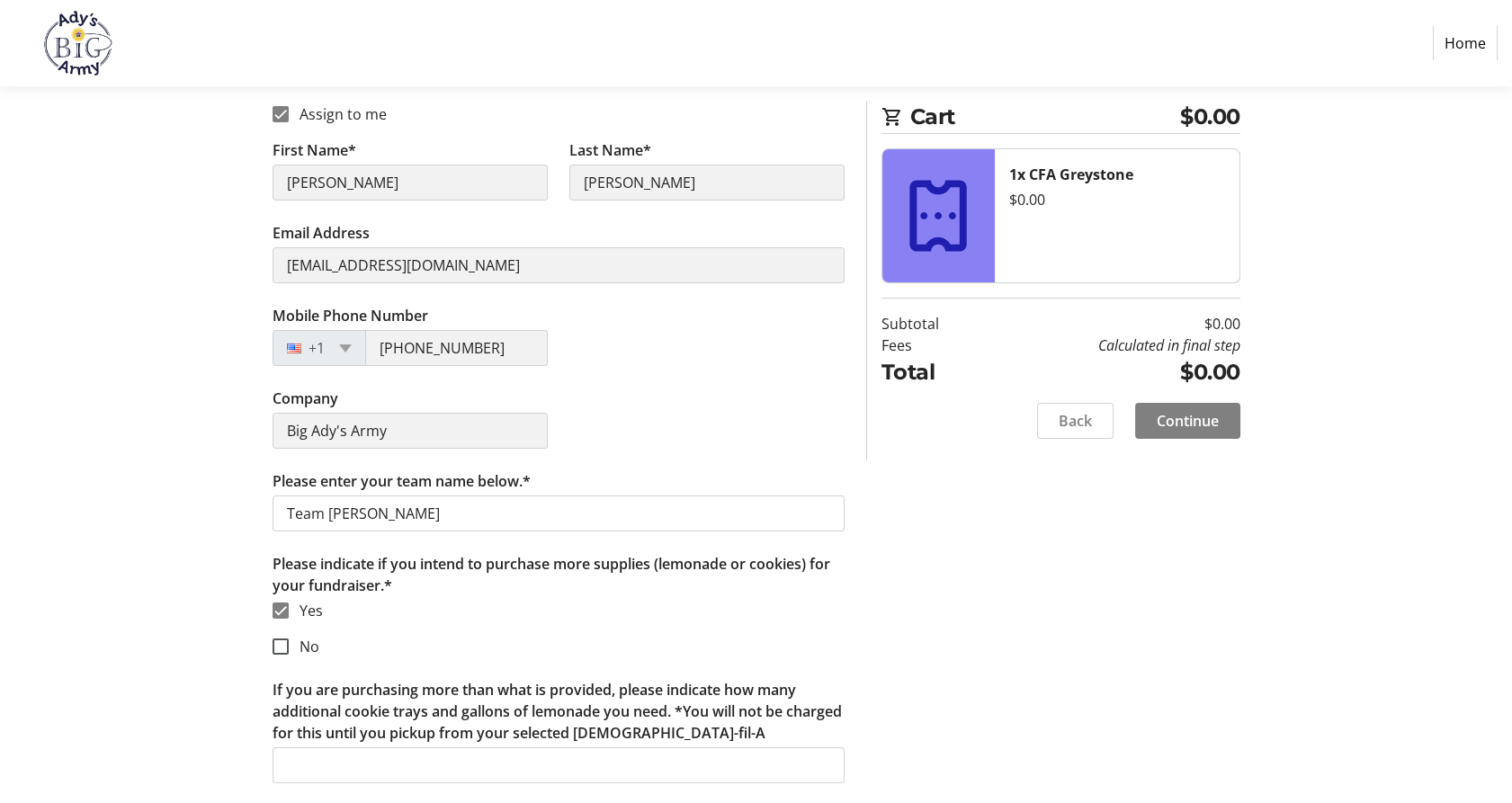
click at [276, 791] on tr-form-field "If you are purchasing more than what is provided, please indicate how many addi…" at bounding box center [558, 742] width 572 height 126
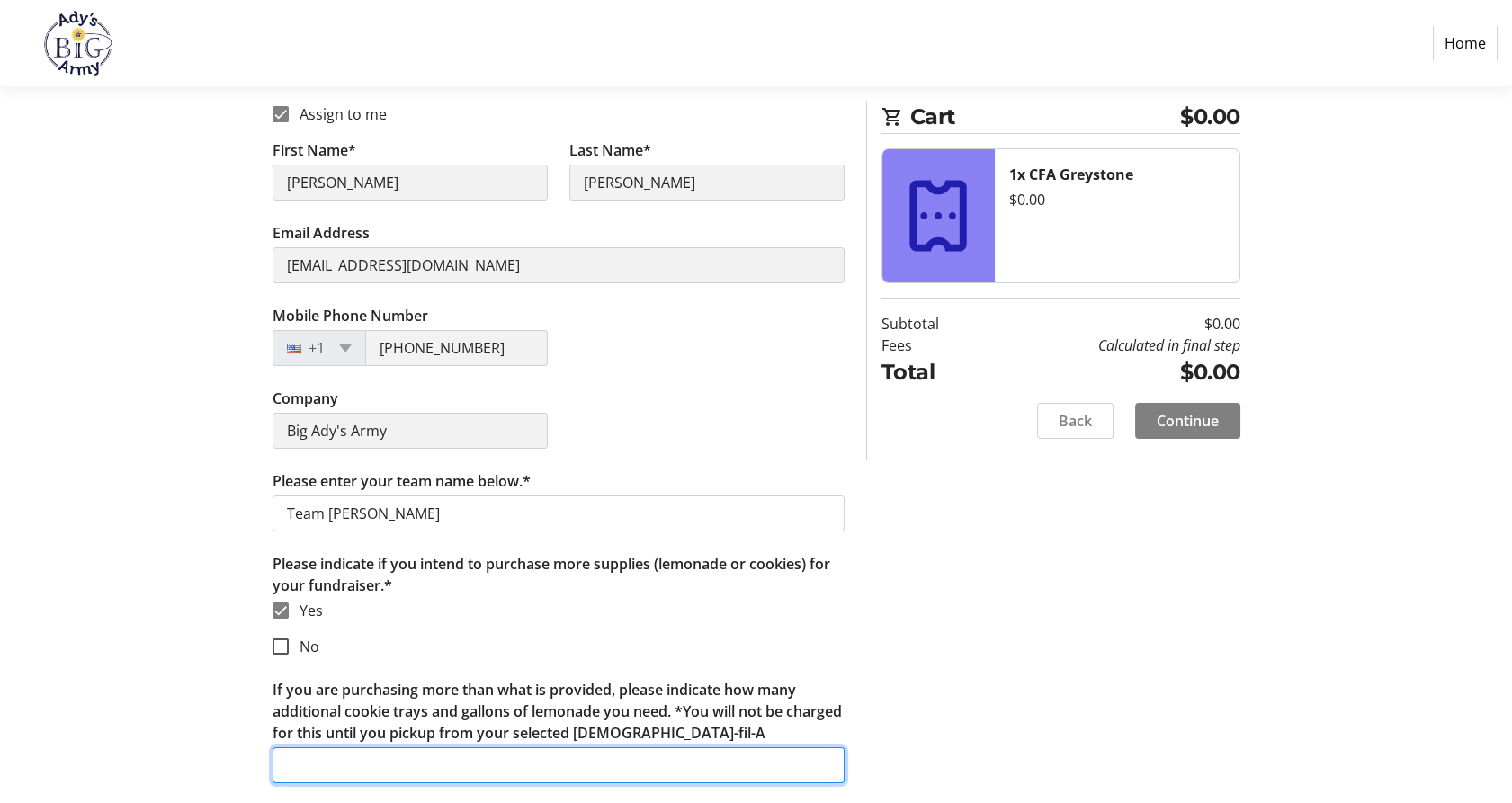
click at [312, 748] on input "If you are purchasing more than what is provided, please indicate how many addi…" at bounding box center [558, 765] width 572 height 36
click at [489, 762] on input "2 additional gallons of lemonade" at bounding box center [558, 765] width 572 height 36
type input "2 additional gallons of lemonaide"
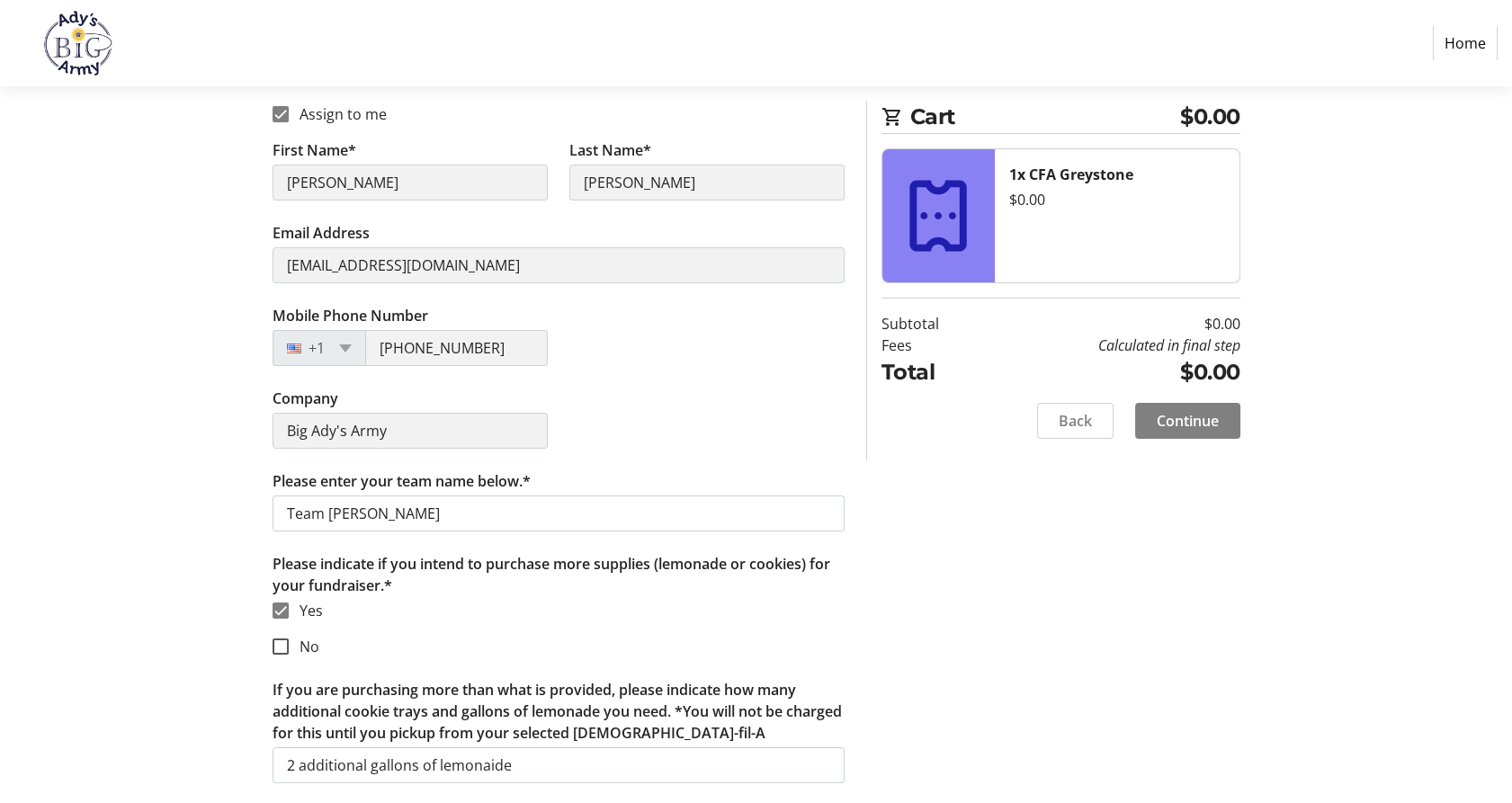
click at [1073, 739] on div "Assign Tickets Enter details for each attendee so that they receive their ticke…" at bounding box center [756, 377] width 1187 height 855
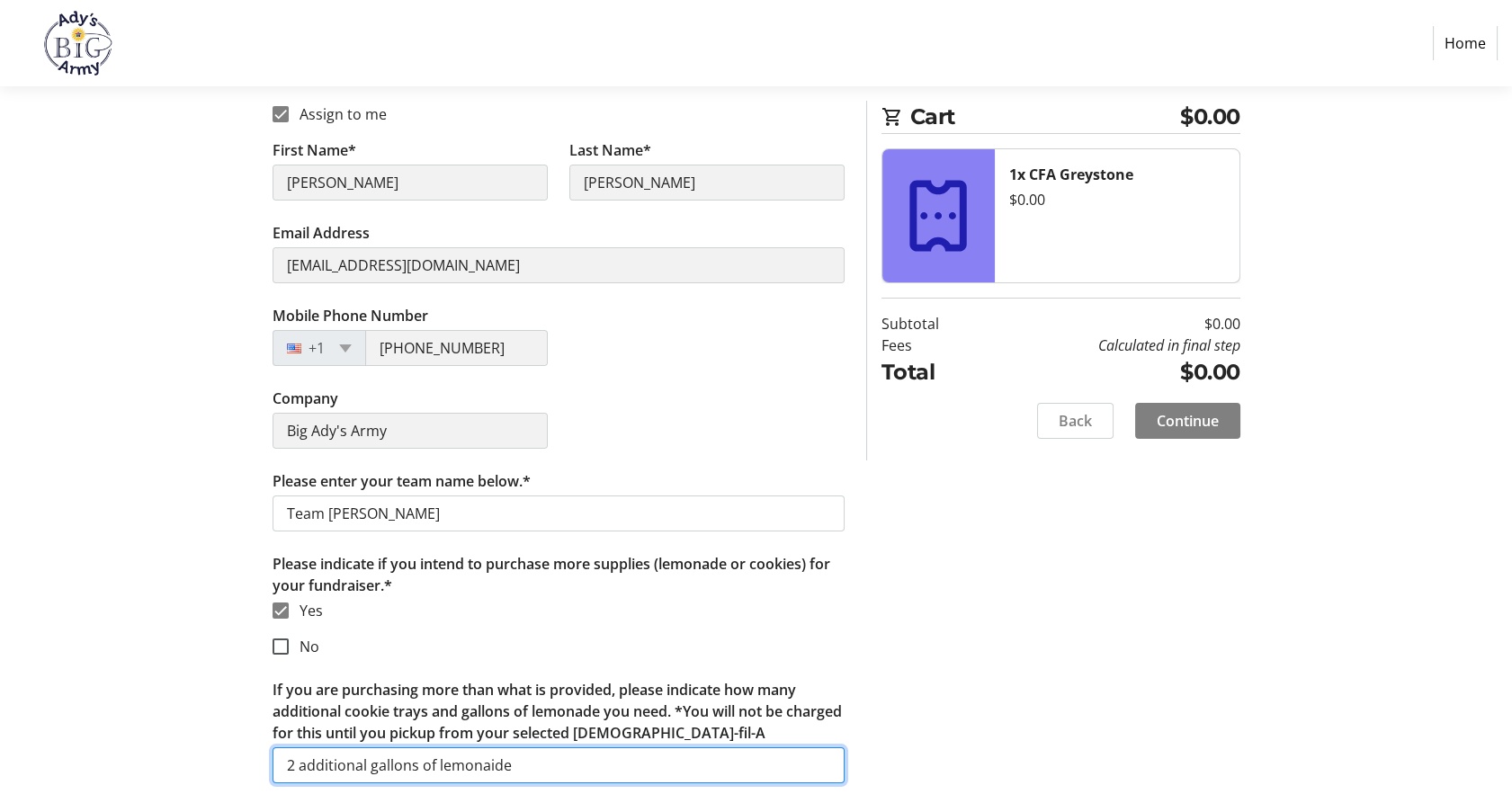
click at [527, 777] on input "2 additional gallons of lemonaide" at bounding box center [558, 765] width 572 height 36
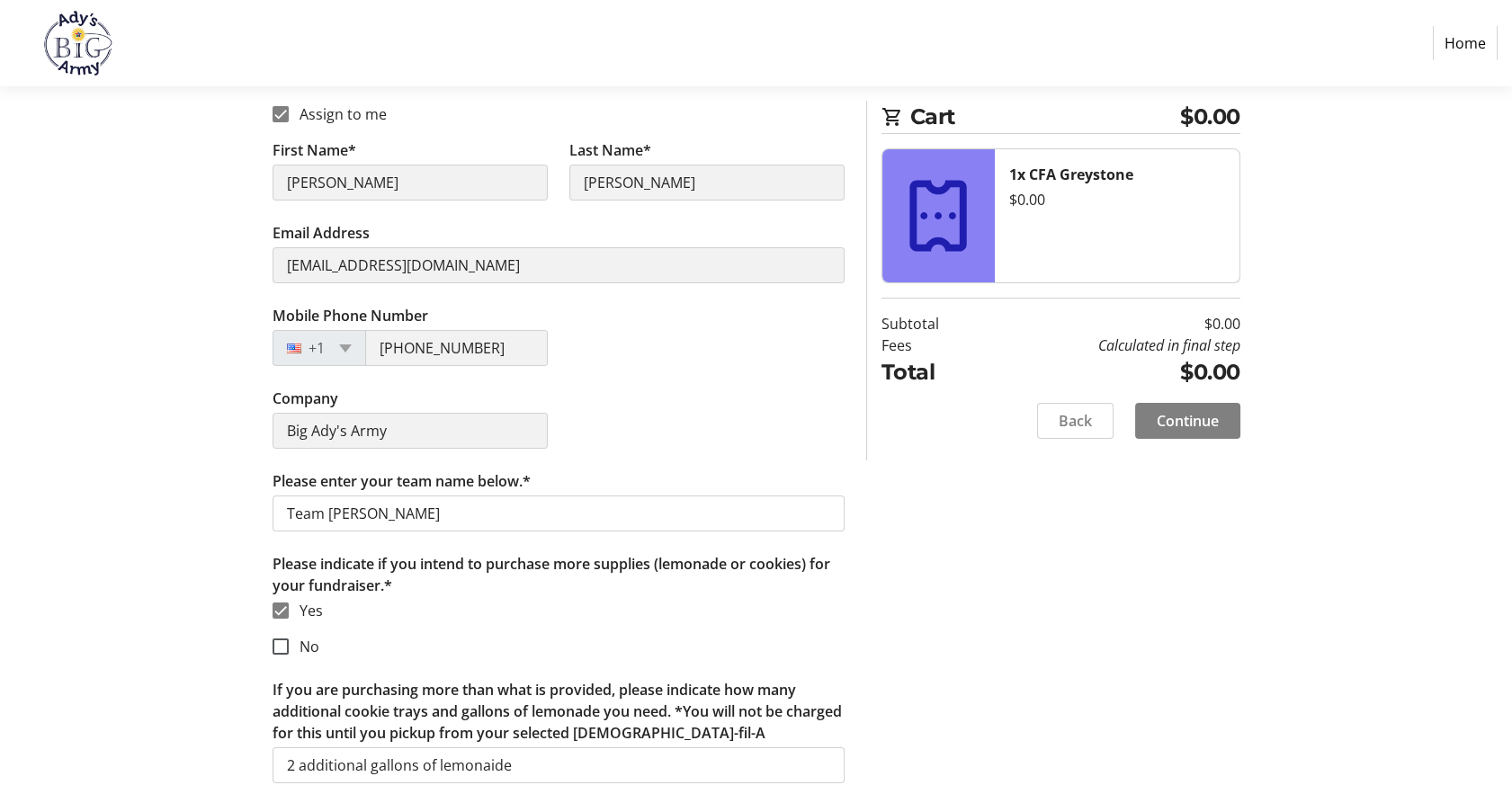
click at [1245, 636] on div "Assign Tickets Enter details for each attendee so that they receive their ticke…" at bounding box center [756, 377] width 1187 height 855
click at [1197, 425] on span "Continue" at bounding box center [1187, 421] width 62 height 22
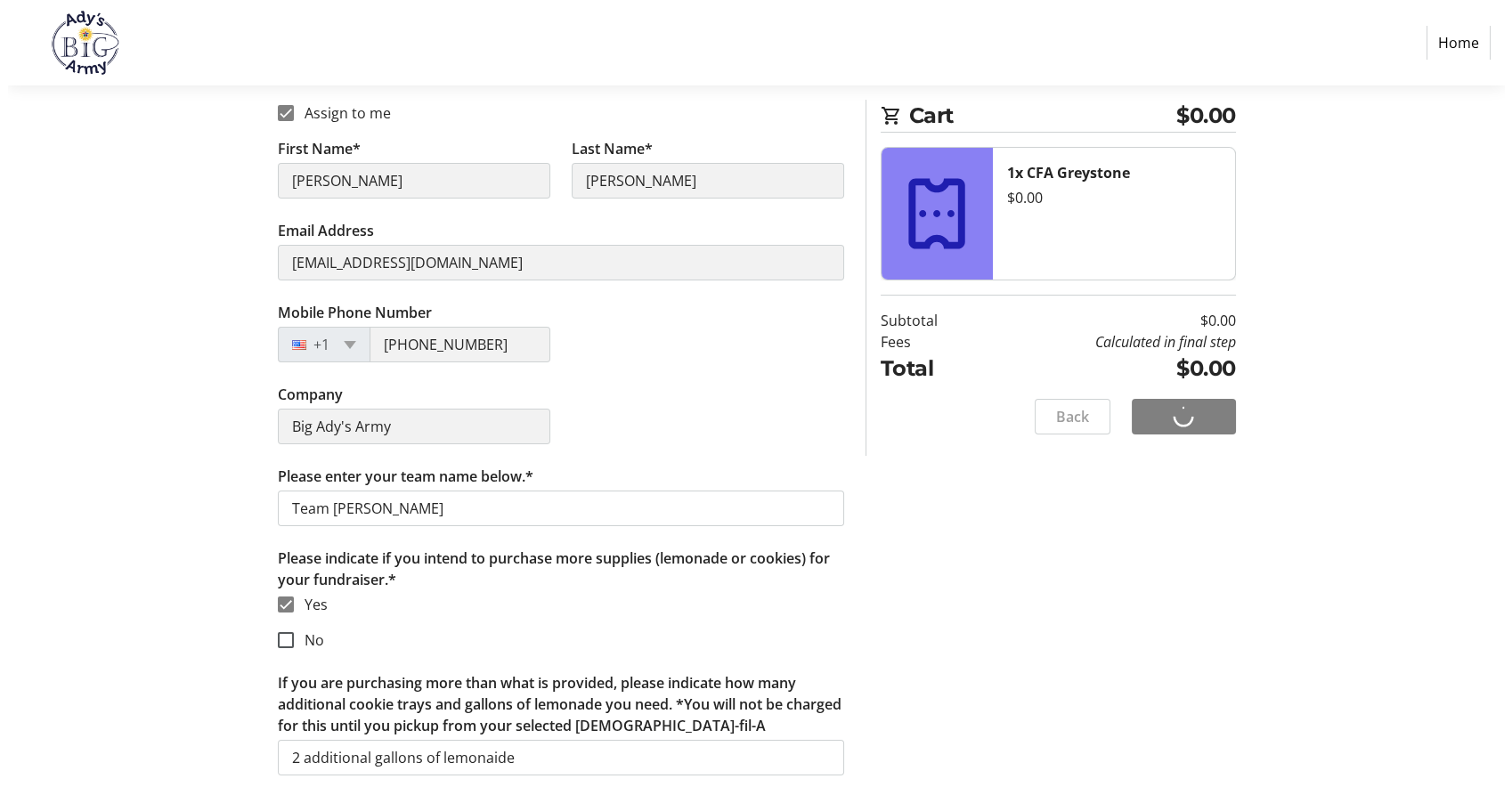
scroll to position [0, 0]
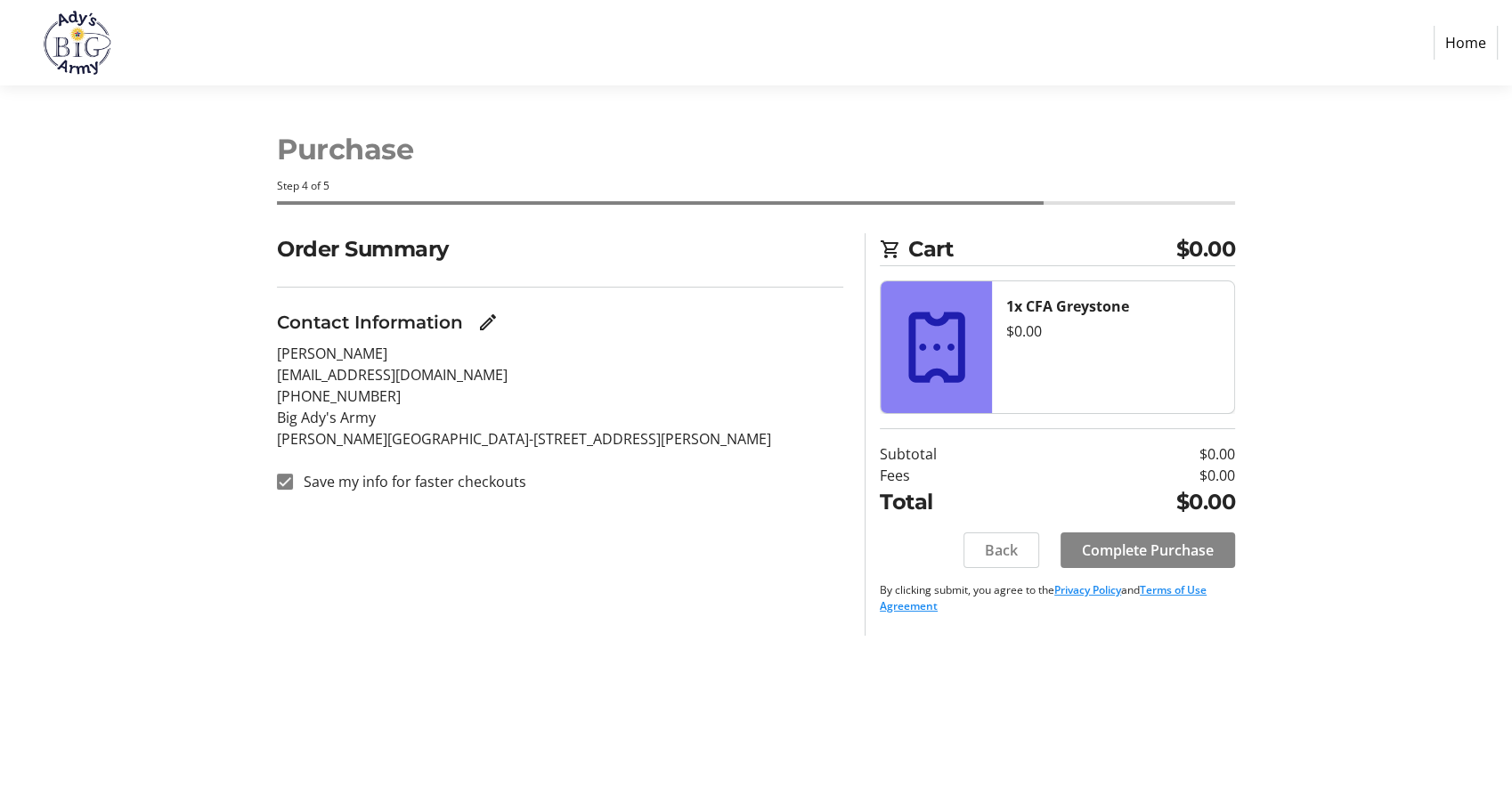
click at [1156, 548] on span "Complete Purchase" at bounding box center [1147, 550] width 131 height 22
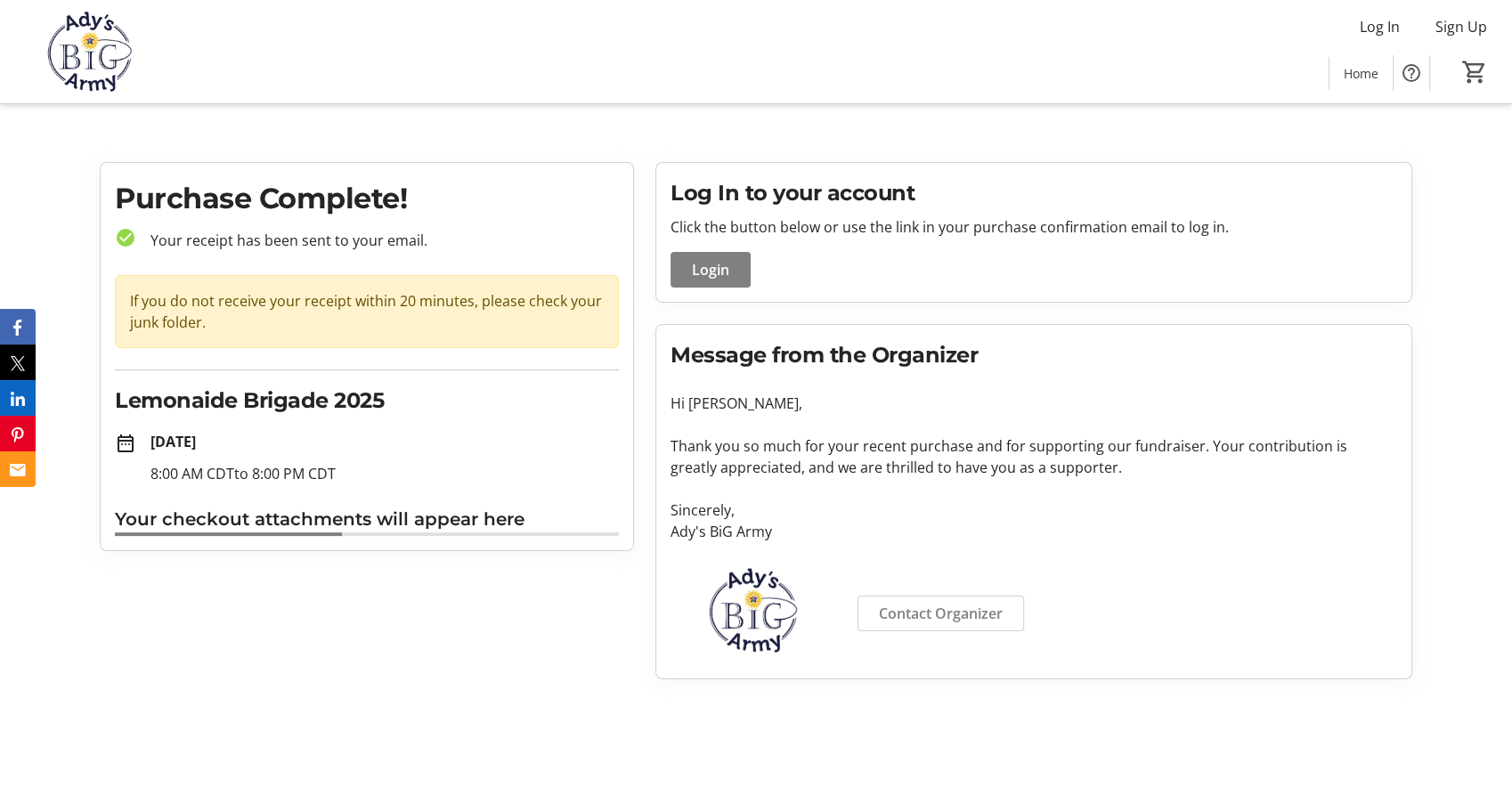
click at [331, 207] on h1 "Purchase Complete!" at bounding box center [367, 199] width 504 height 43
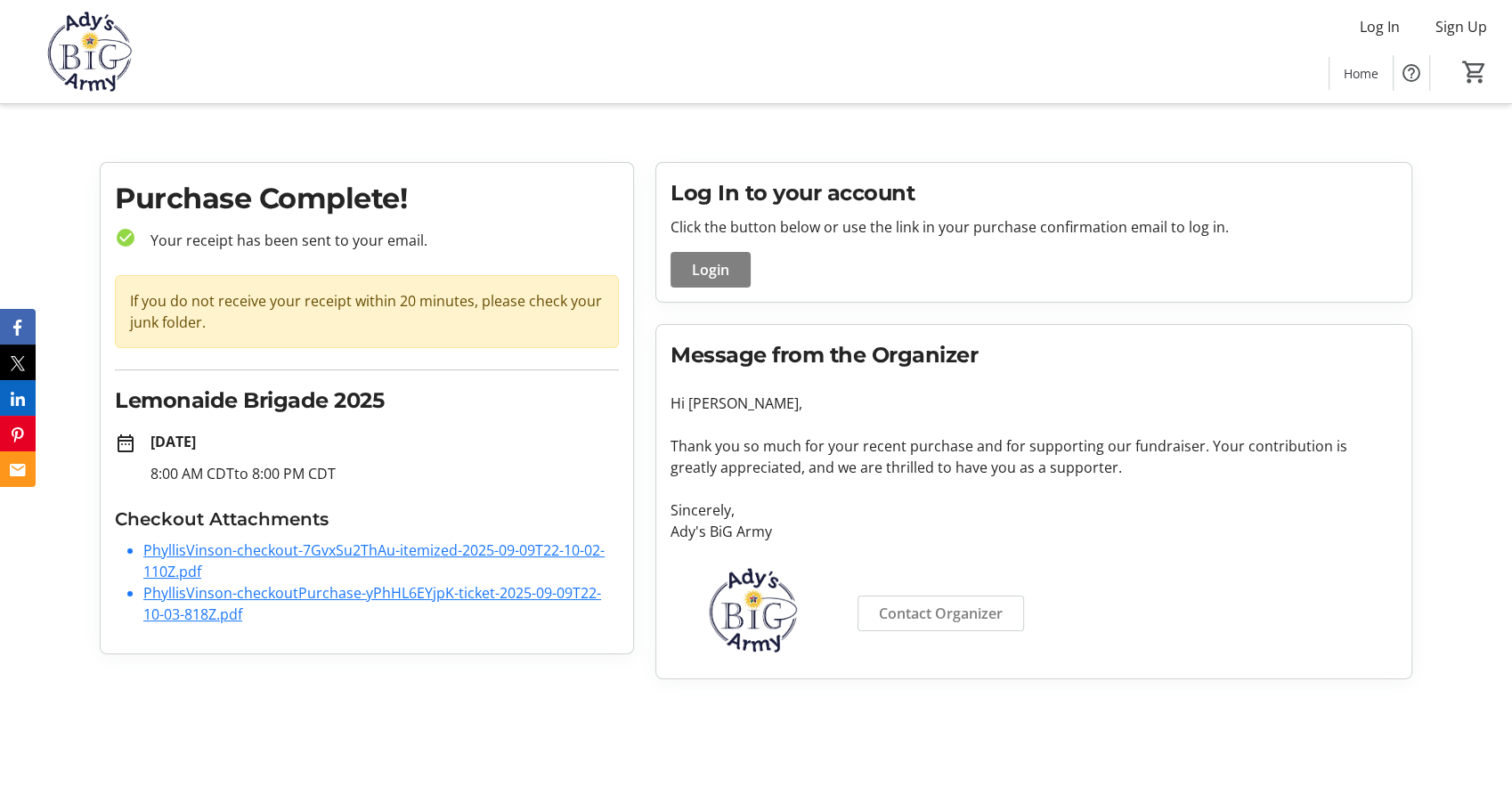
click at [330, 199] on h1 "Purchase Complete!" at bounding box center [367, 199] width 504 height 43
click at [1511, 371] on html "Log In Sign Up Home 0 Home Purchase Complete! check_circle Your receipt has bee…" at bounding box center [756, 346] width 1512 height 693
click at [420, 541] on link "PhyllisVinson-checkout-7GvxSu2ThAu-itemized-2025-09-09T22-10-02-110Z.pdf" at bounding box center [374, 561] width 461 height 41
click at [416, 549] on link "PhyllisVinson-checkout-7GvxSu2ThAu-itemized-2025-09-09T22-10-02-110Z.pdf" at bounding box center [374, 561] width 461 height 41
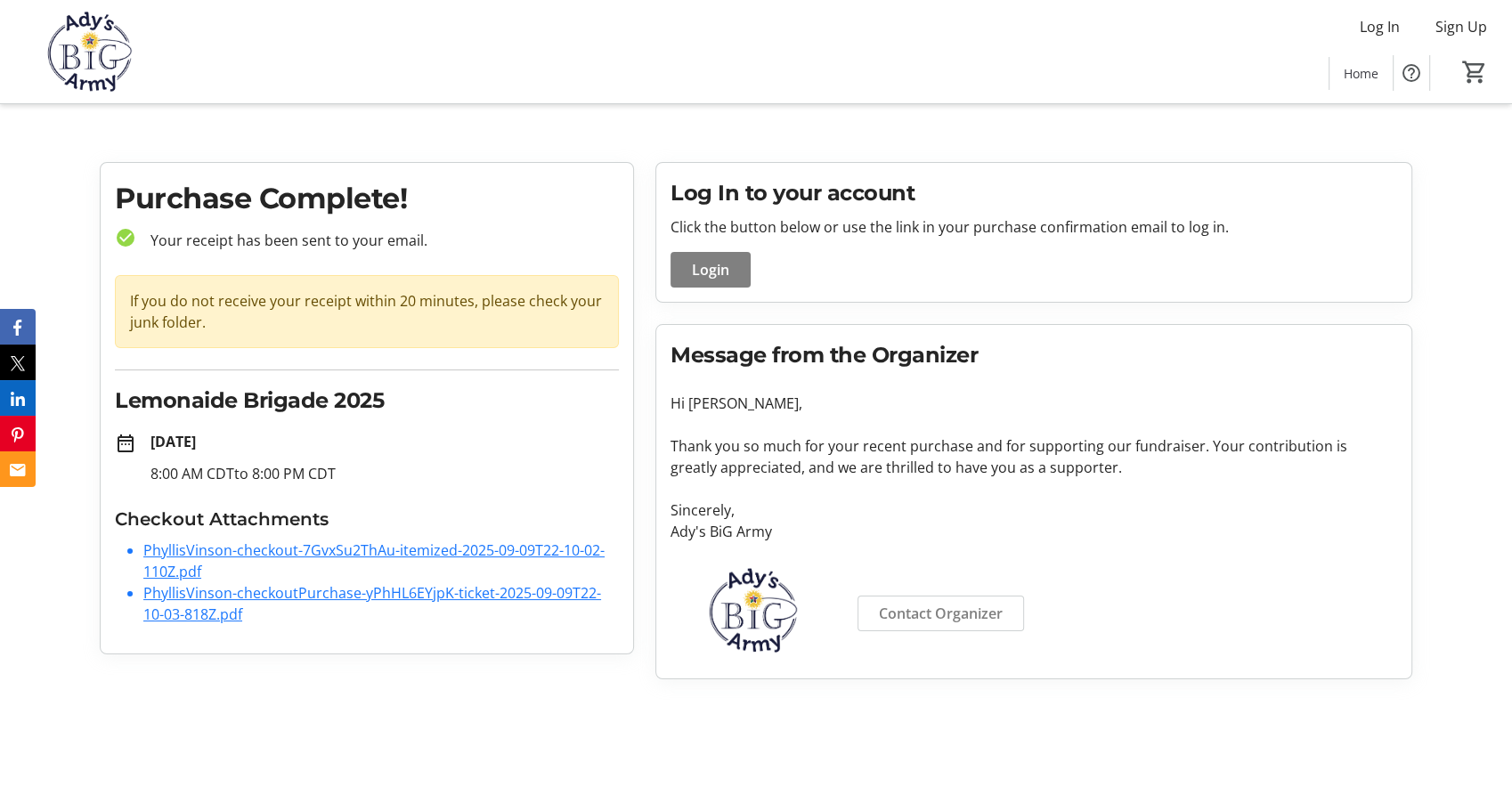
click at [321, 596] on link "PhyllisVinson-checkoutPurchase-yPhHL6EYjpK-ticket-2025-09-09T22-10-03-818Z.pdf" at bounding box center [372, 604] width 458 height 41
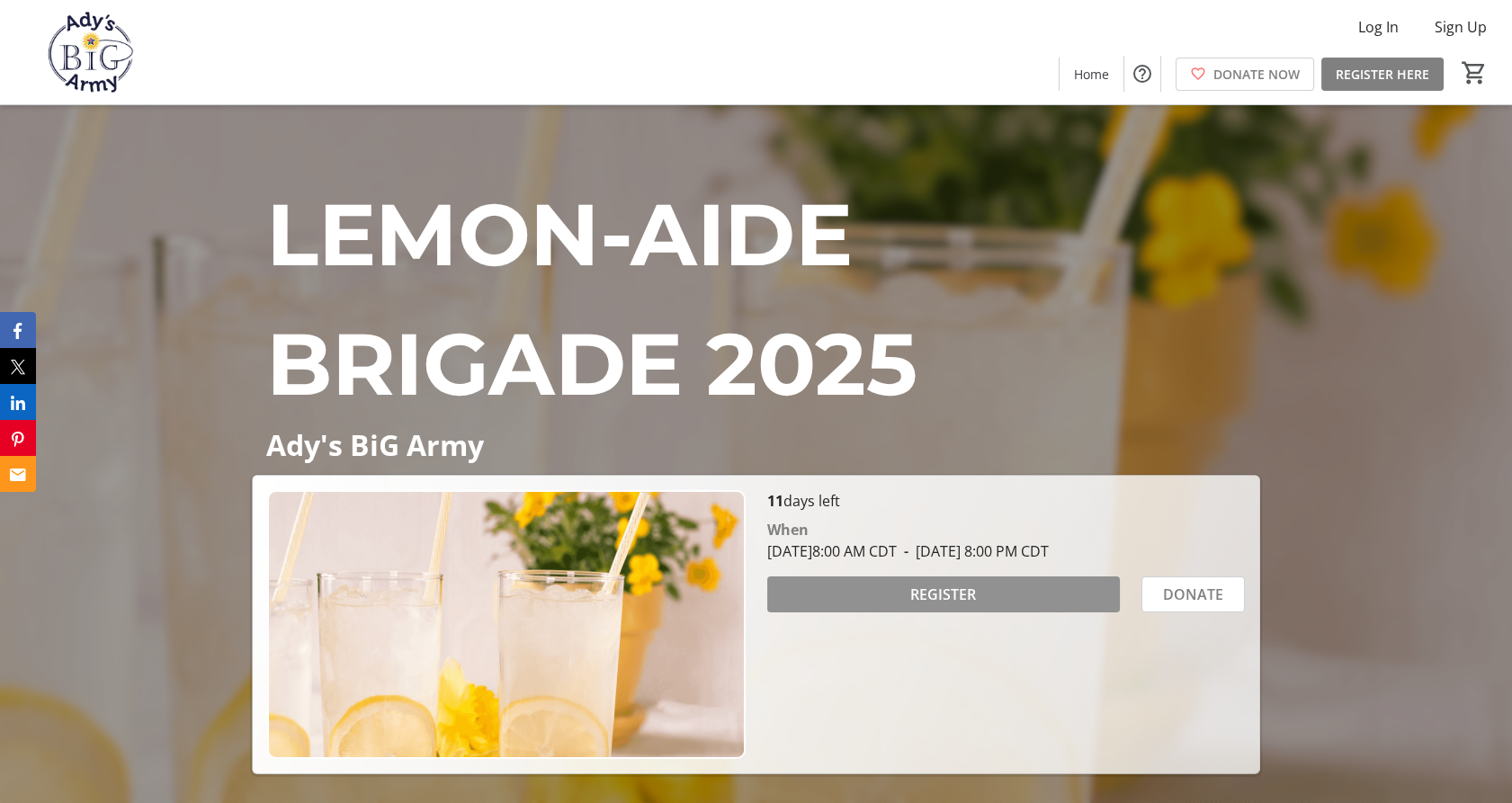
click at [950, 592] on span "REGISTER" at bounding box center [943, 594] width 65 height 22
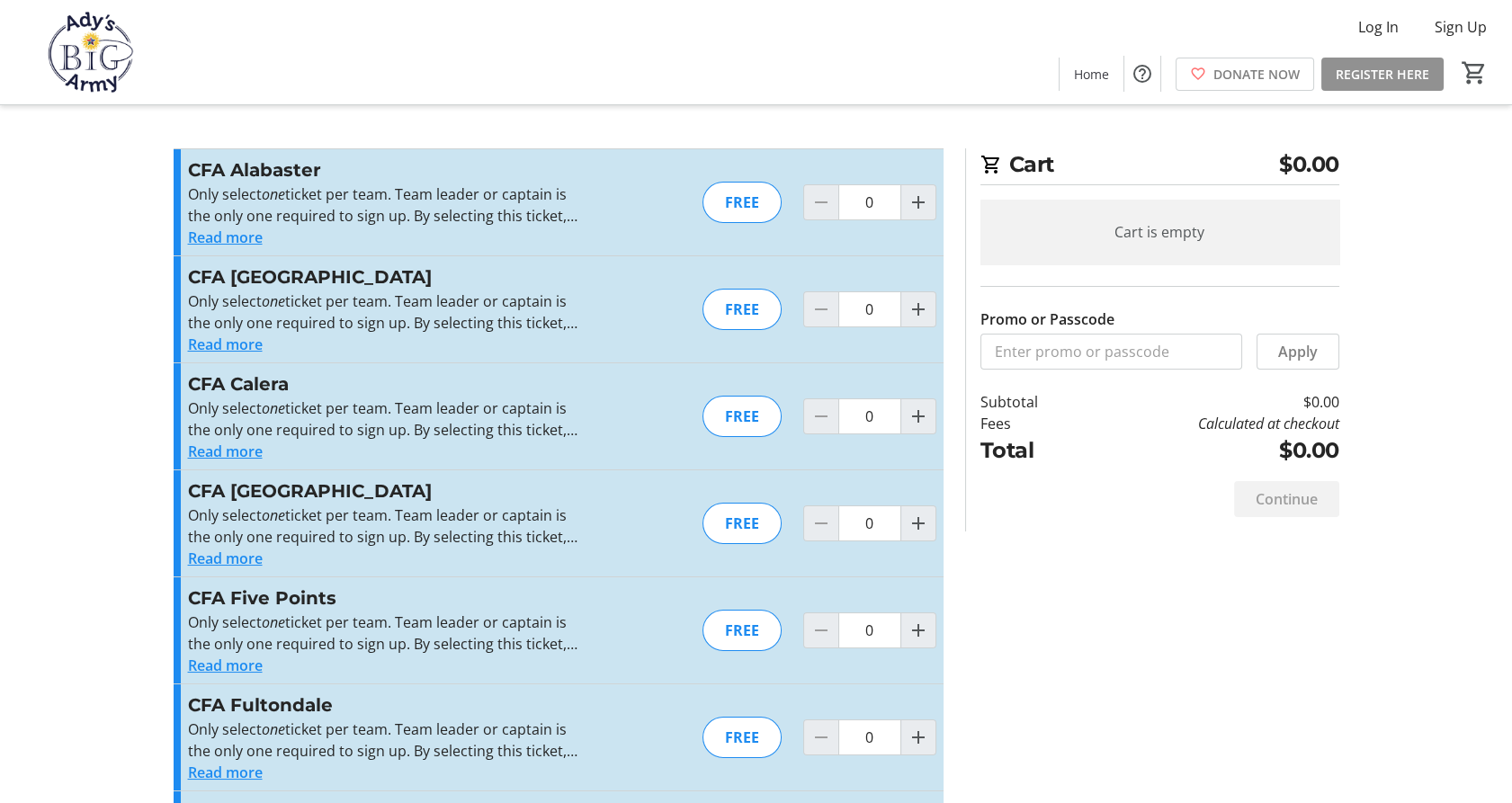
click at [1402, 56] on span at bounding box center [1382, 74] width 123 height 44
click at [1090, 73] on span "Home" at bounding box center [1090, 73] width 35 height 19
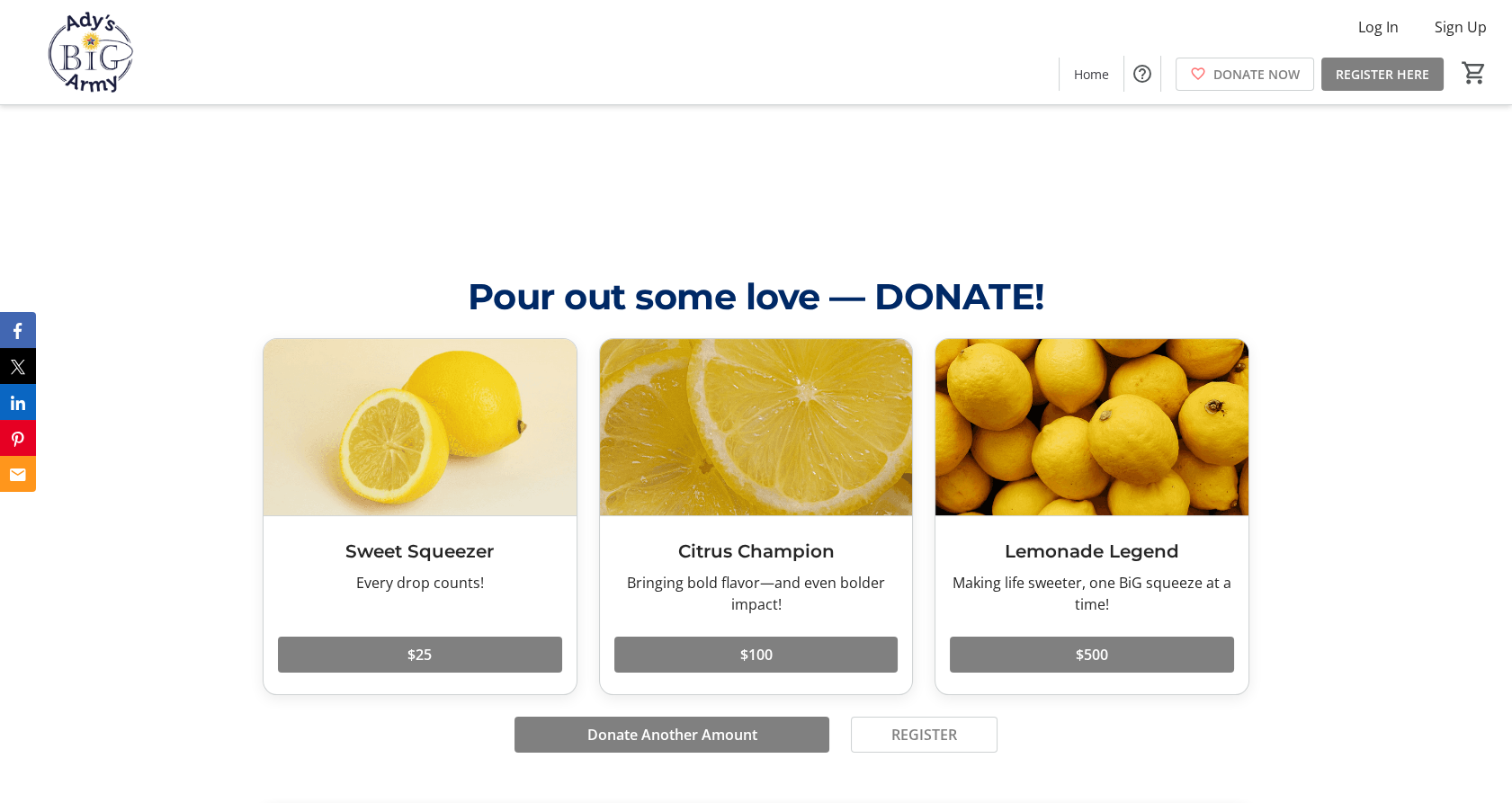
scroll to position [860, 0]
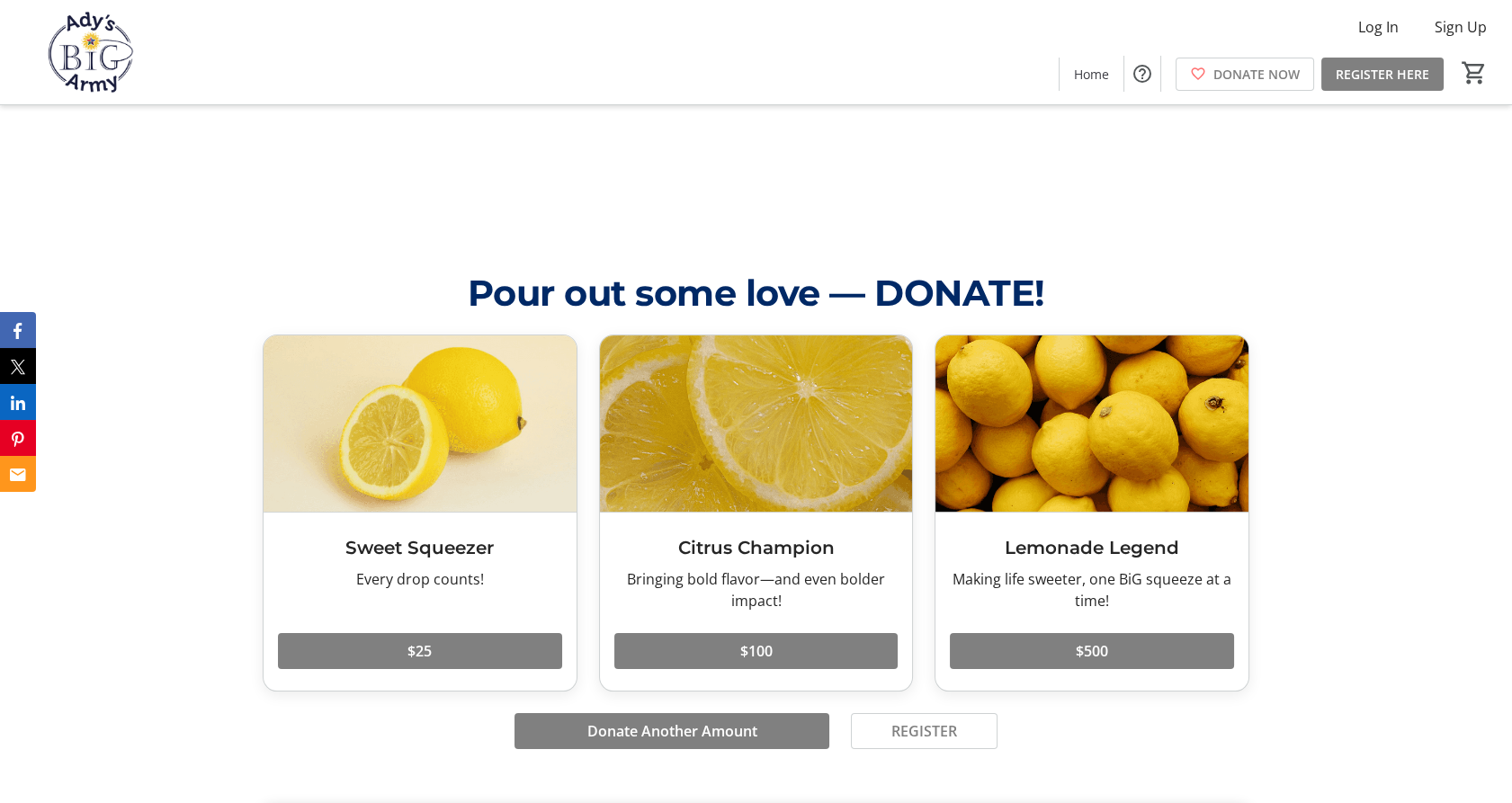
drag, startPoint x: 1463, startPoint y: 368, endPoint x: 1236, endPoint y: 392, distance: 228.3
click at [1236, 392] on div "Pour out some love — DONATE! Sweet Squeezer Every drop counts! Read more Every …" at bounding box center [756, 514] width 1512 height 540
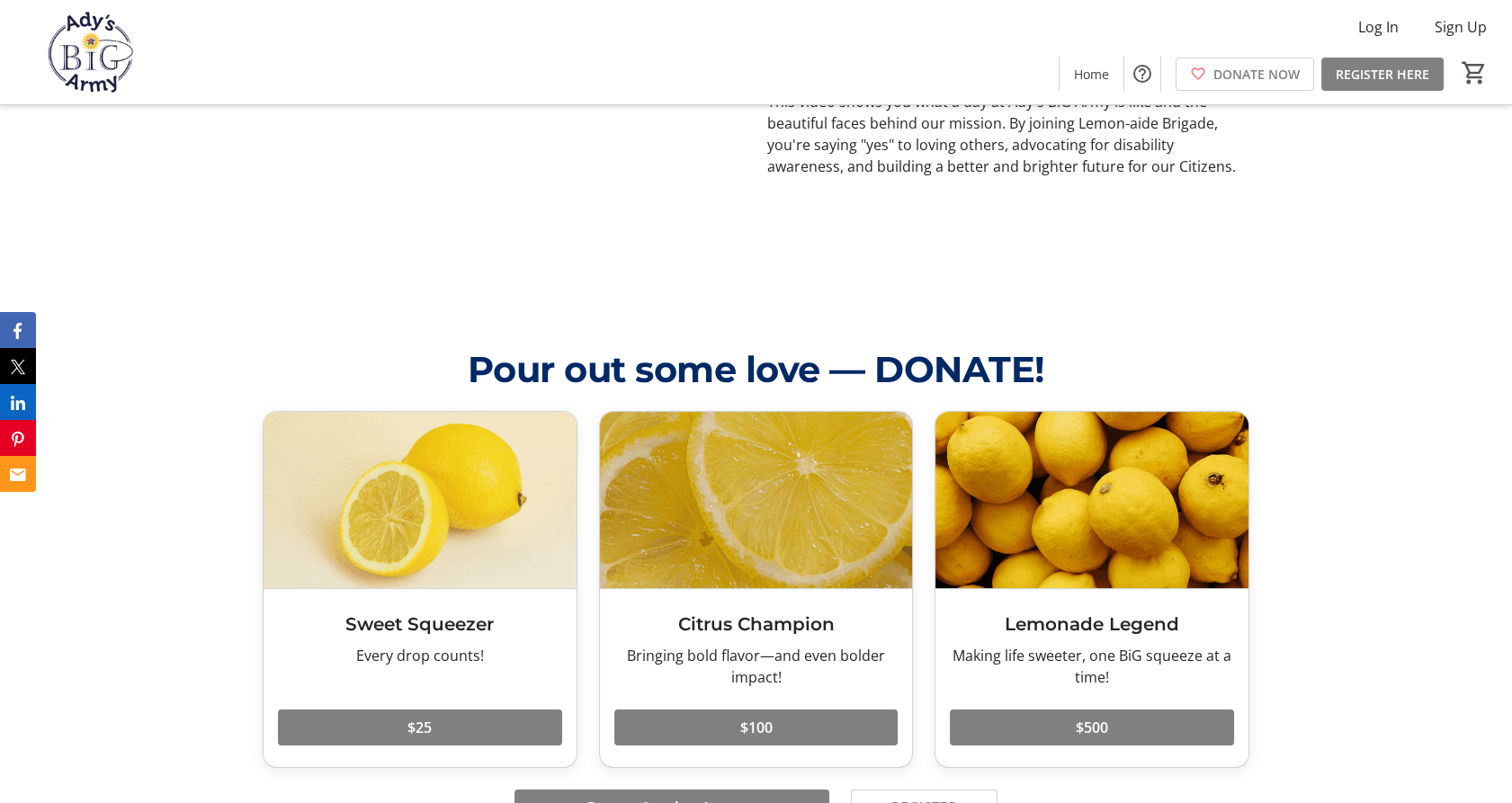
scroll to position [0, 0]
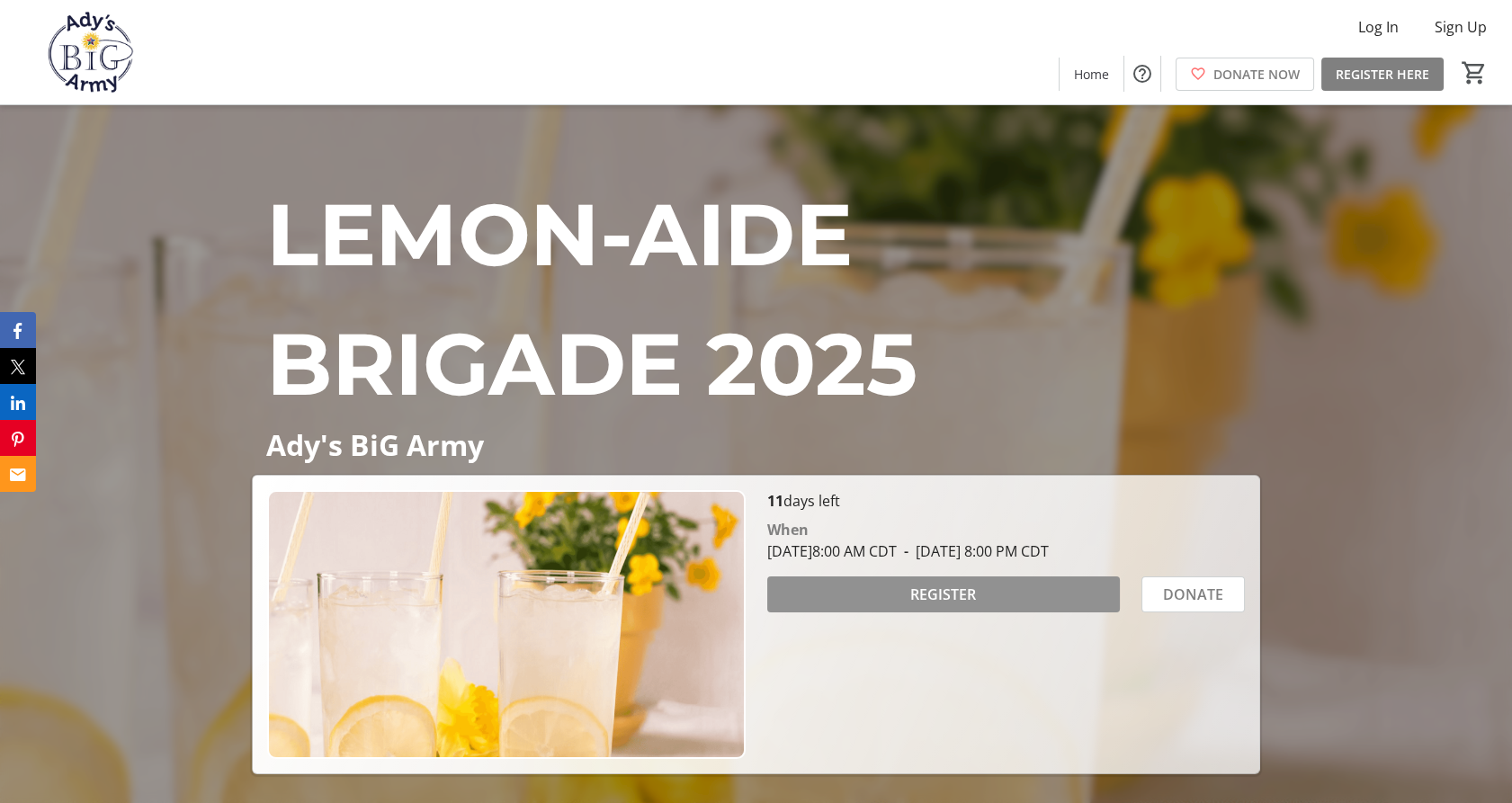
click at [930, 591] on span "REGISTER" at bounding box center [943, 594] width 65 height 22
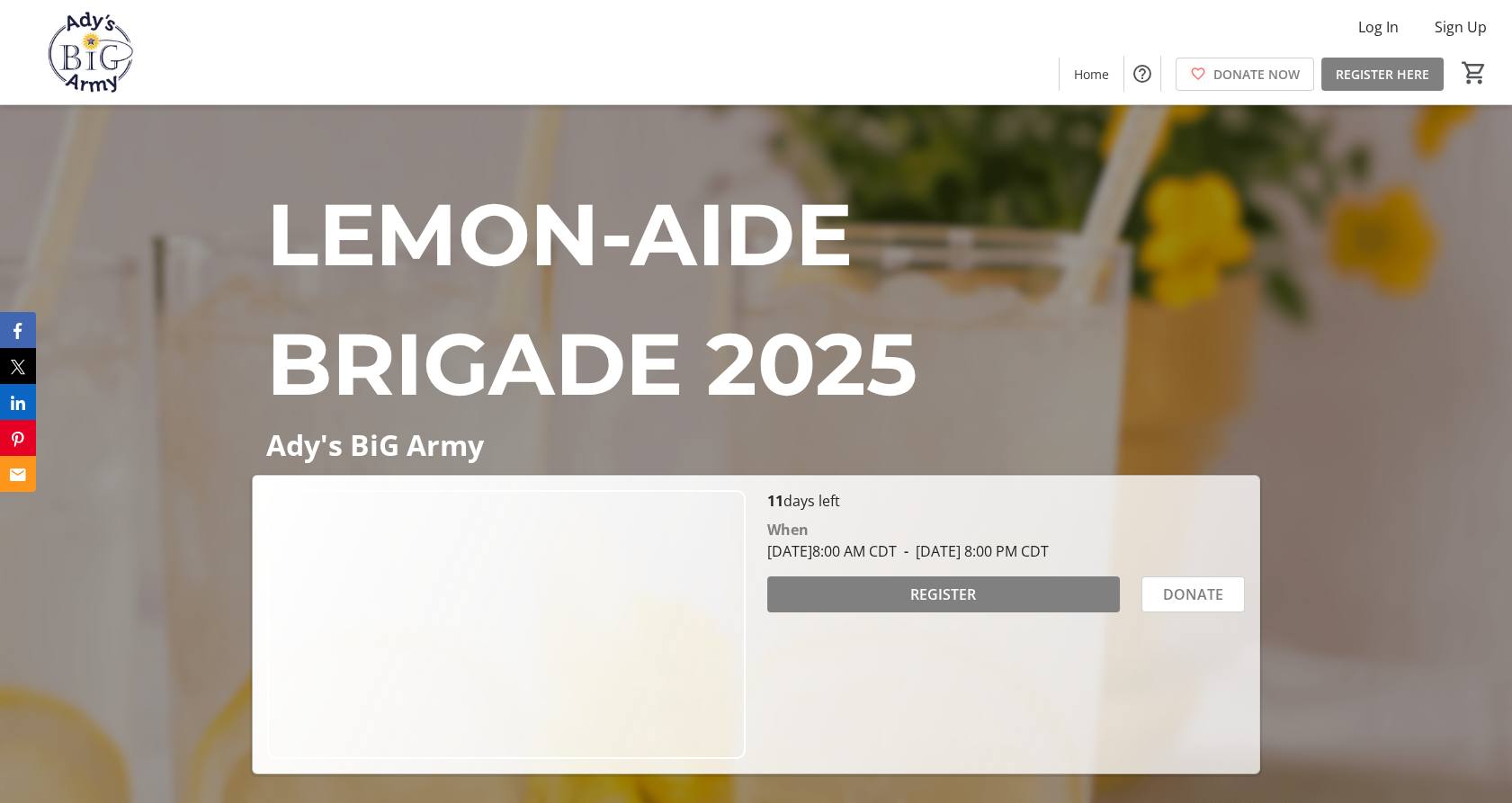
scroll to position [211, 0]
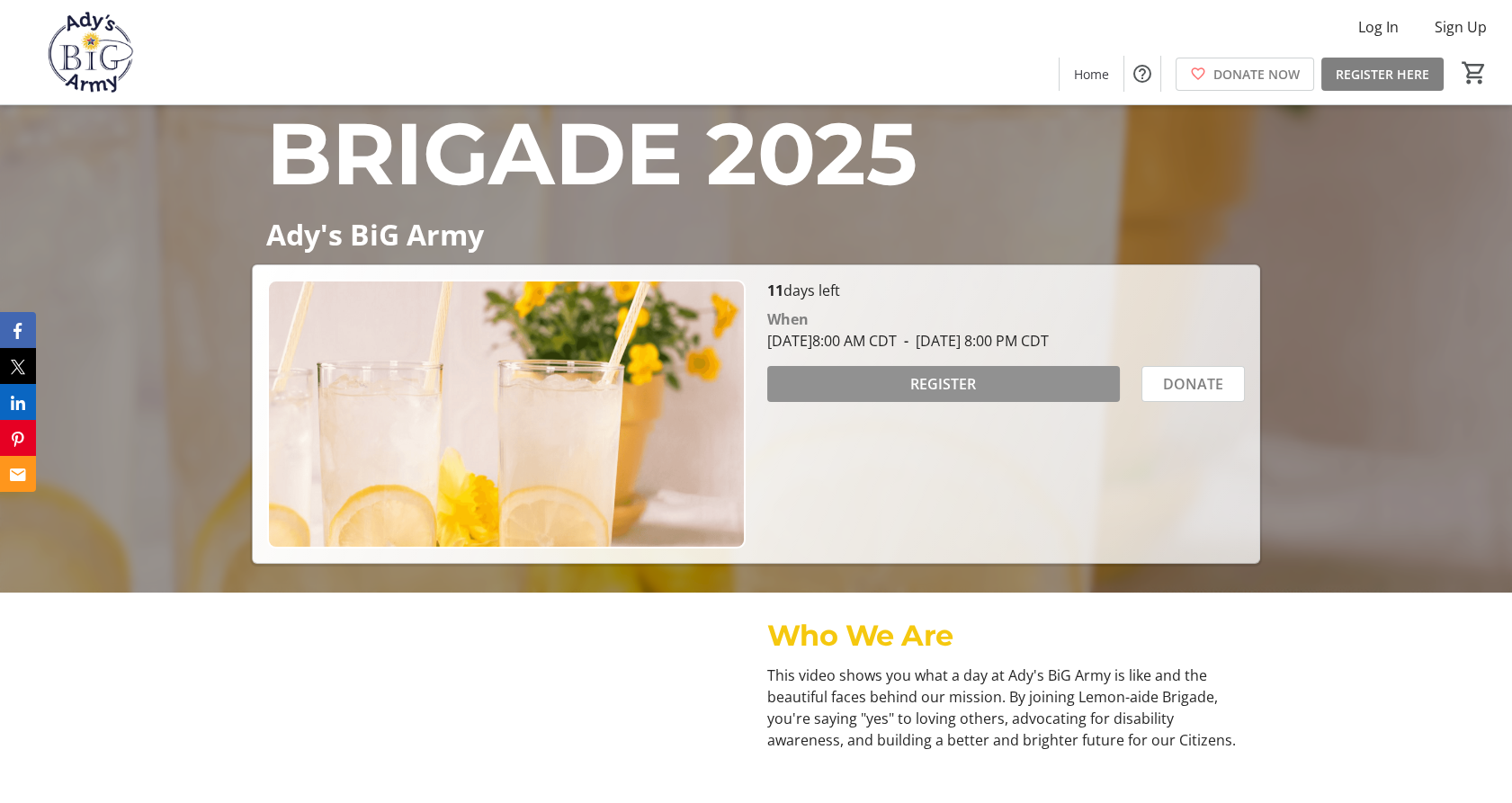
click at [935, 383] on span "REGISTER" at bounding box center [943, 384] width 65 height 22
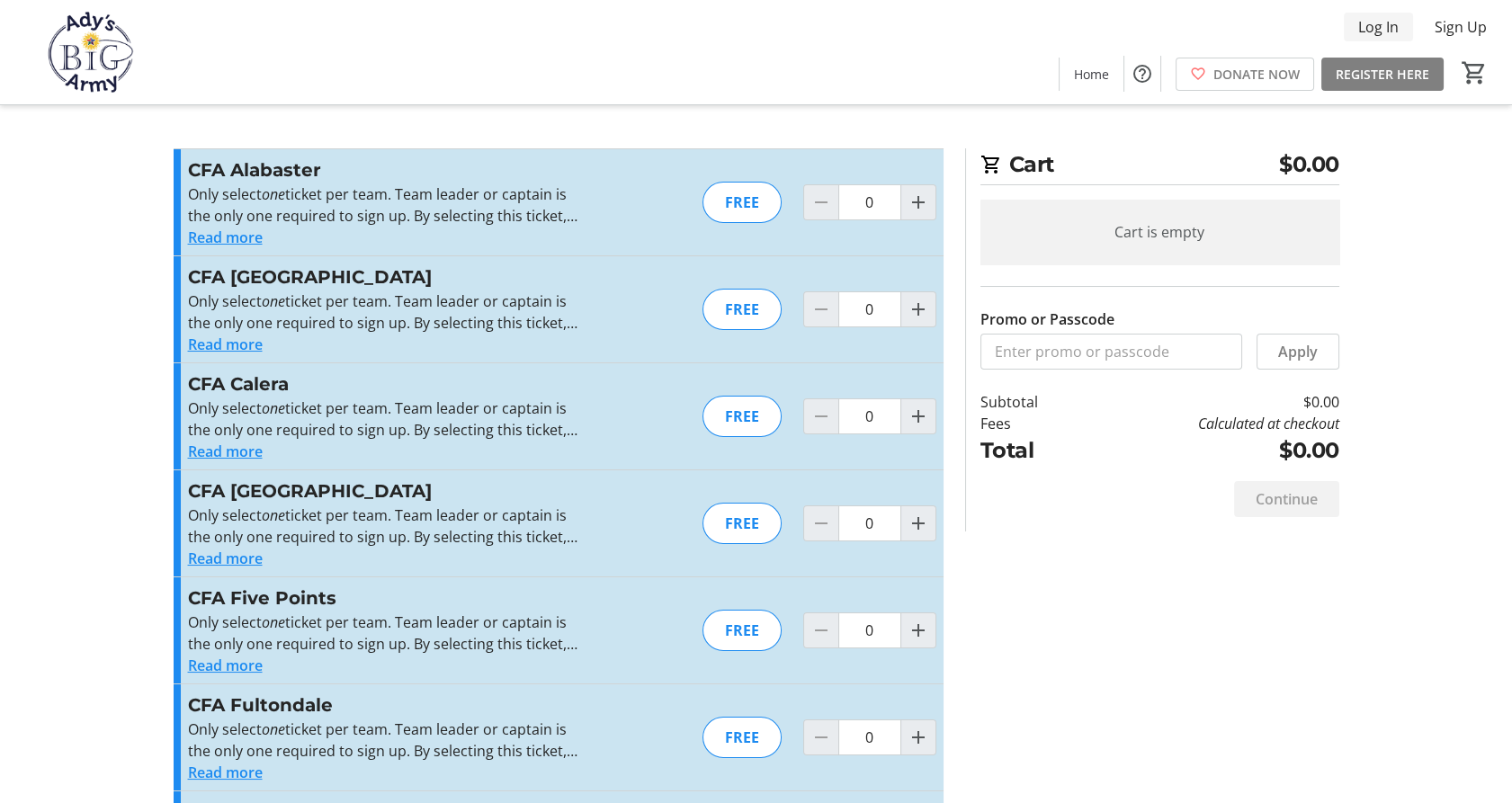
click at [1374, 39] on span at bounding box center [1378, 27] width 69 height 44
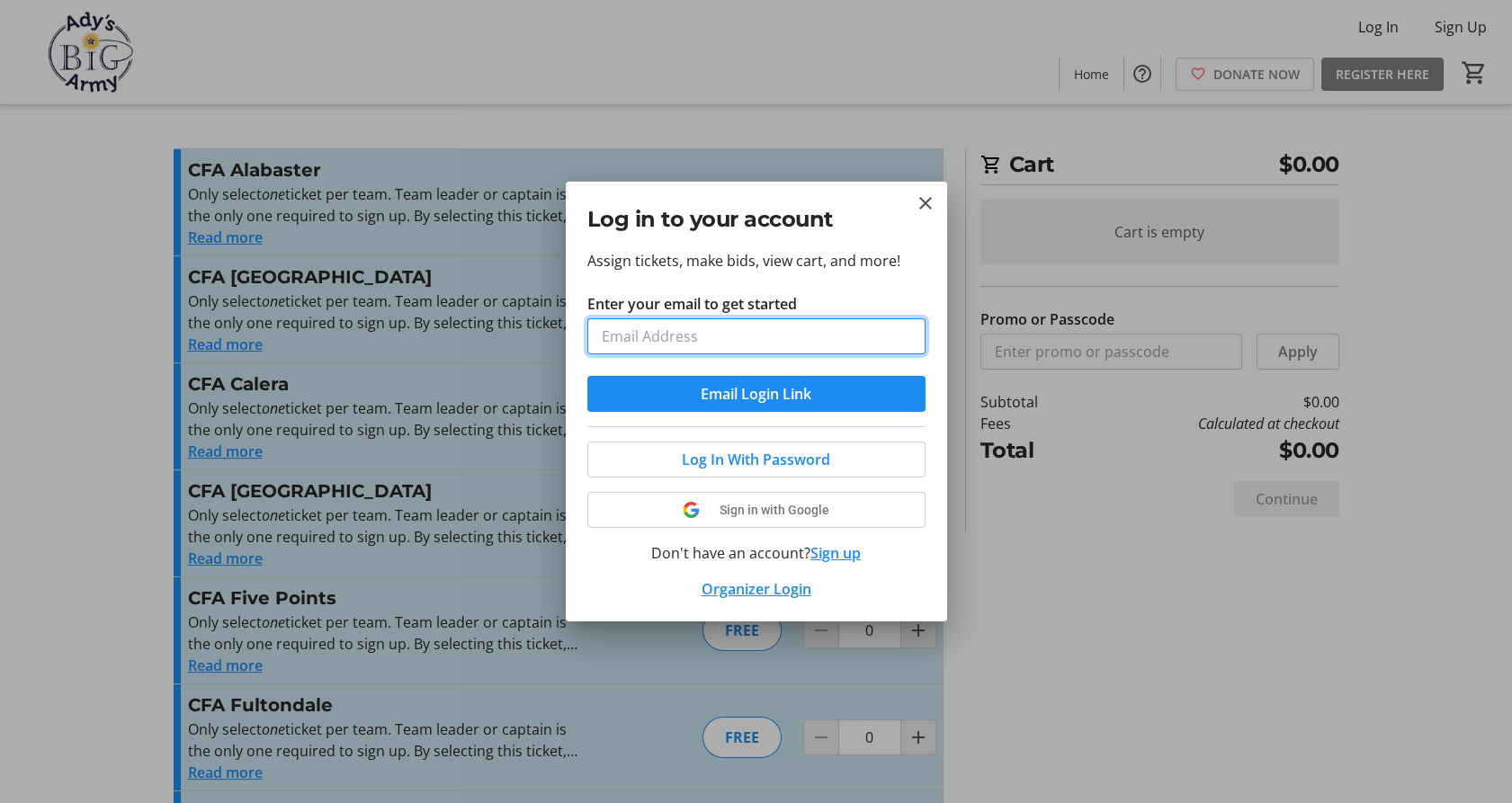
click at [674, 328] on input "Enter your email to get started" at bounding box center [756, 336] width 338 height 36
type input "[EMAIL_ADDRESS][DOMAIN_NAME]"
click at [759, 391] on span "Email Login Link" at bounding box center [756, 394] width 111 height 22
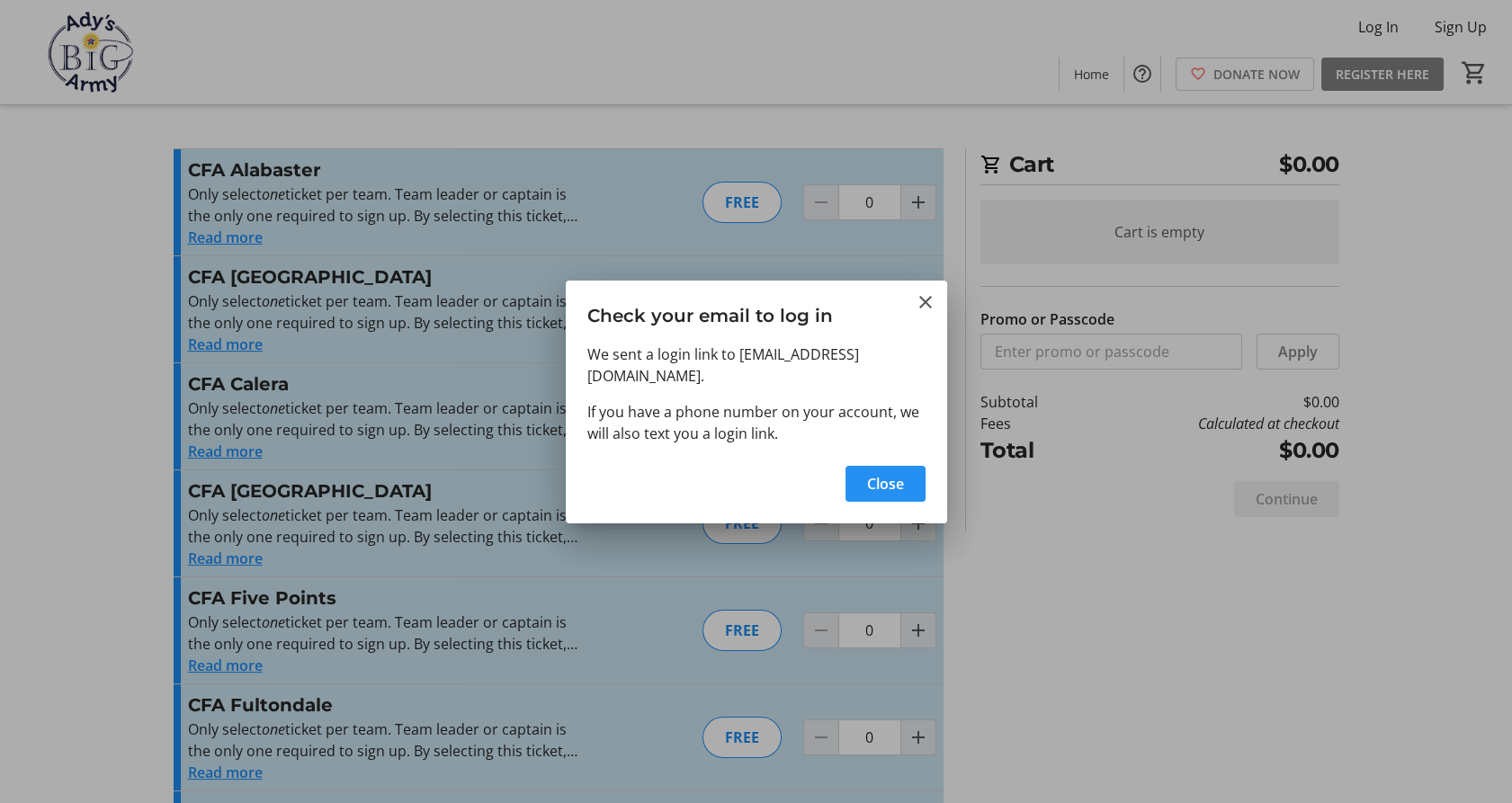
click at [894, 477] on span "Close" at bounding box center [884, 484] width 37 height 22
